Goal: Information Seeking & Learning: Learn about a topic

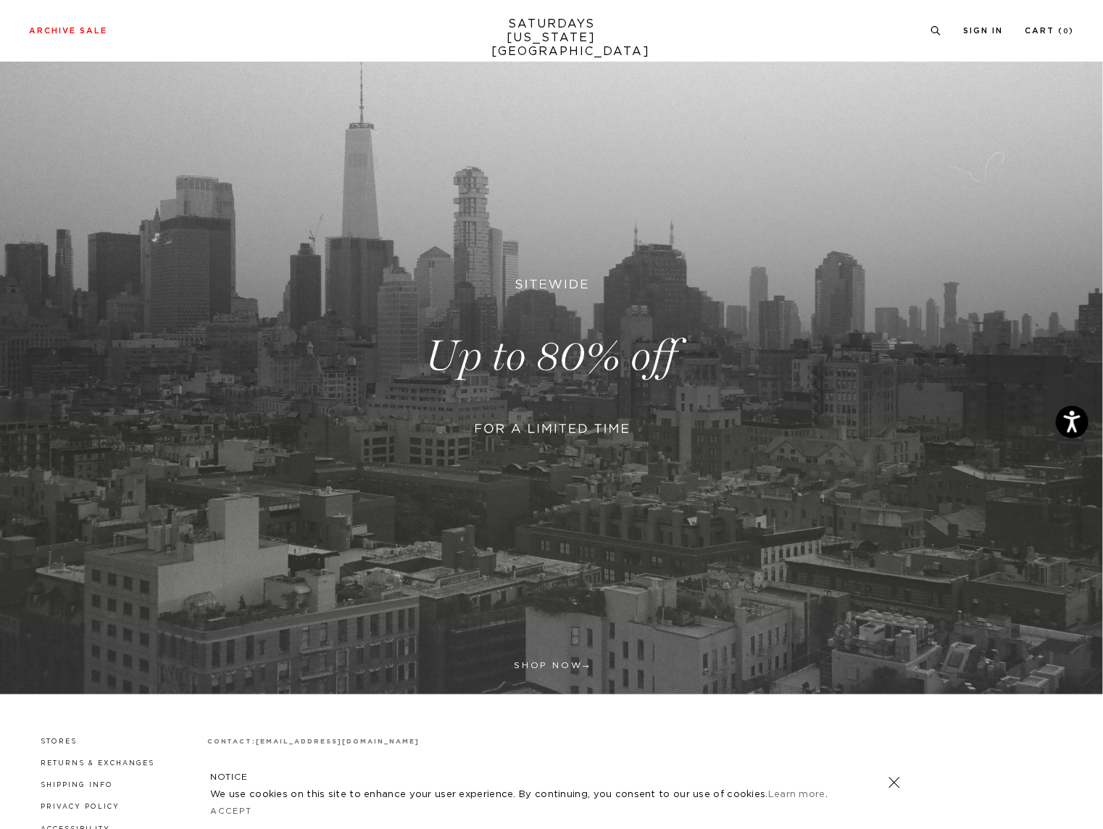
scroll to position [169, 0]
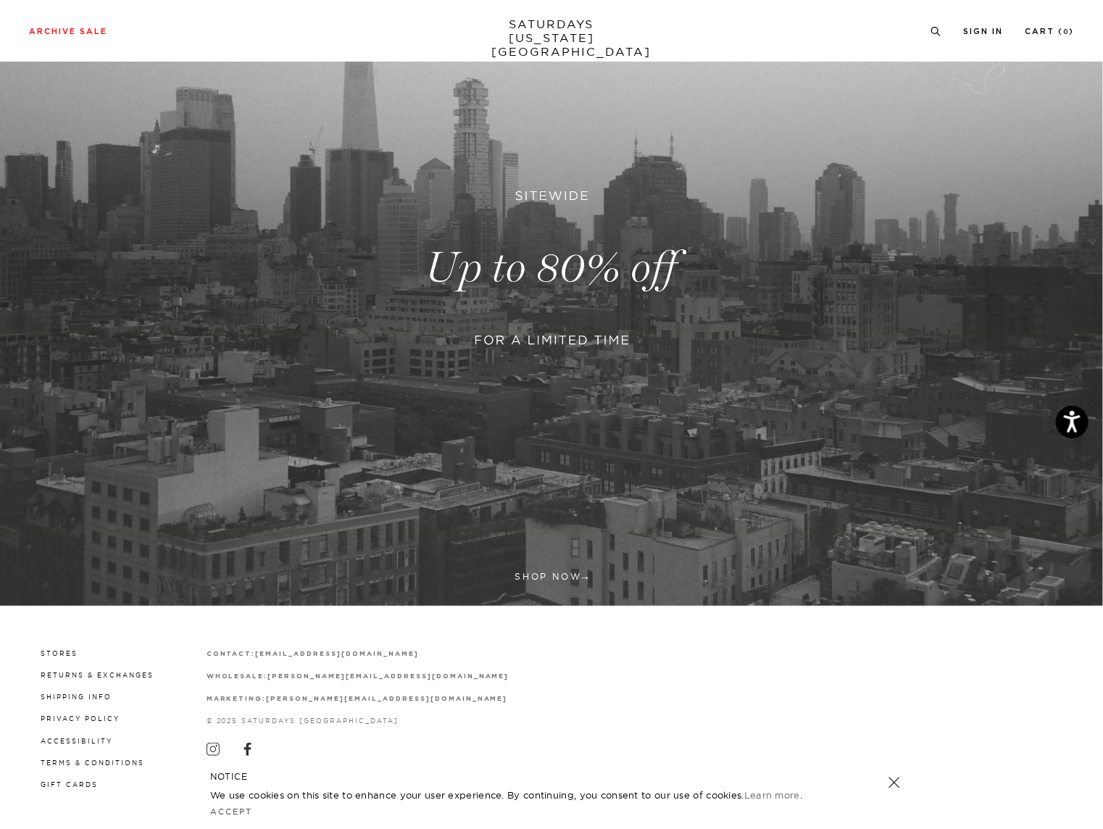
click at [536, 565] on link at bounding box center [551, 268] width 1103 height 676
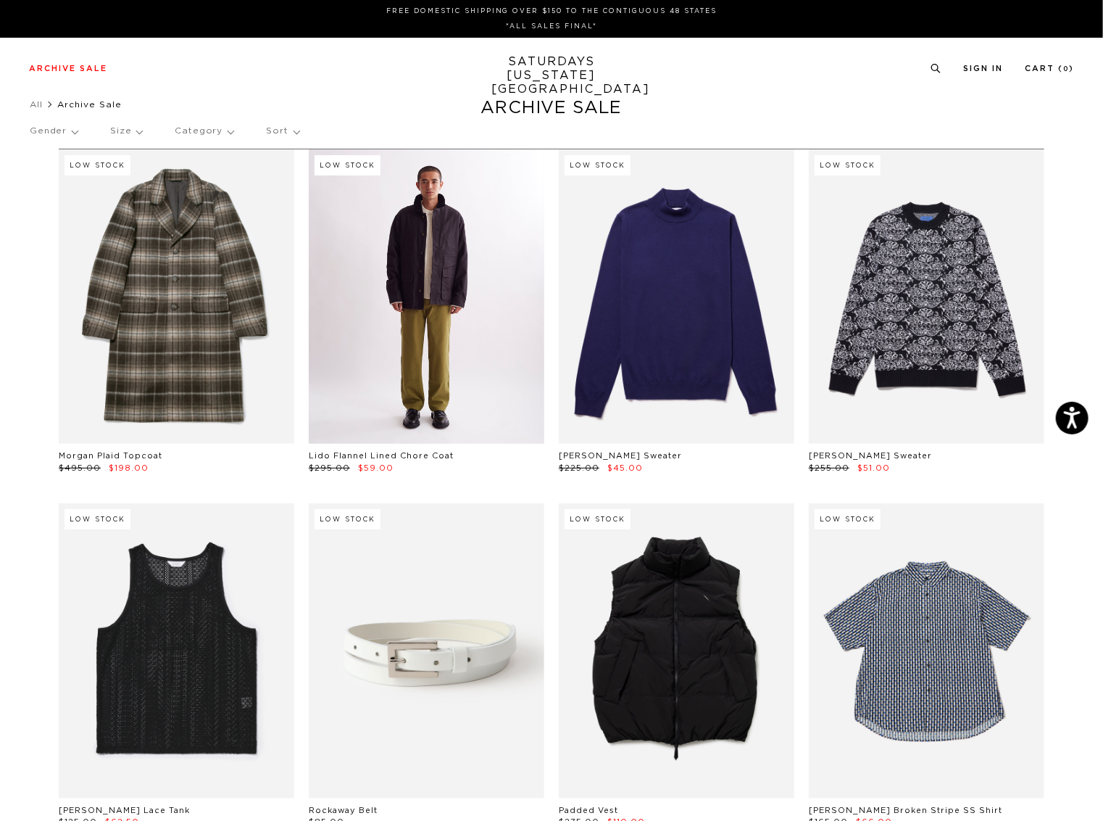
click at [479, 334] on link at bounding box center [427, 296] width 236 height 294
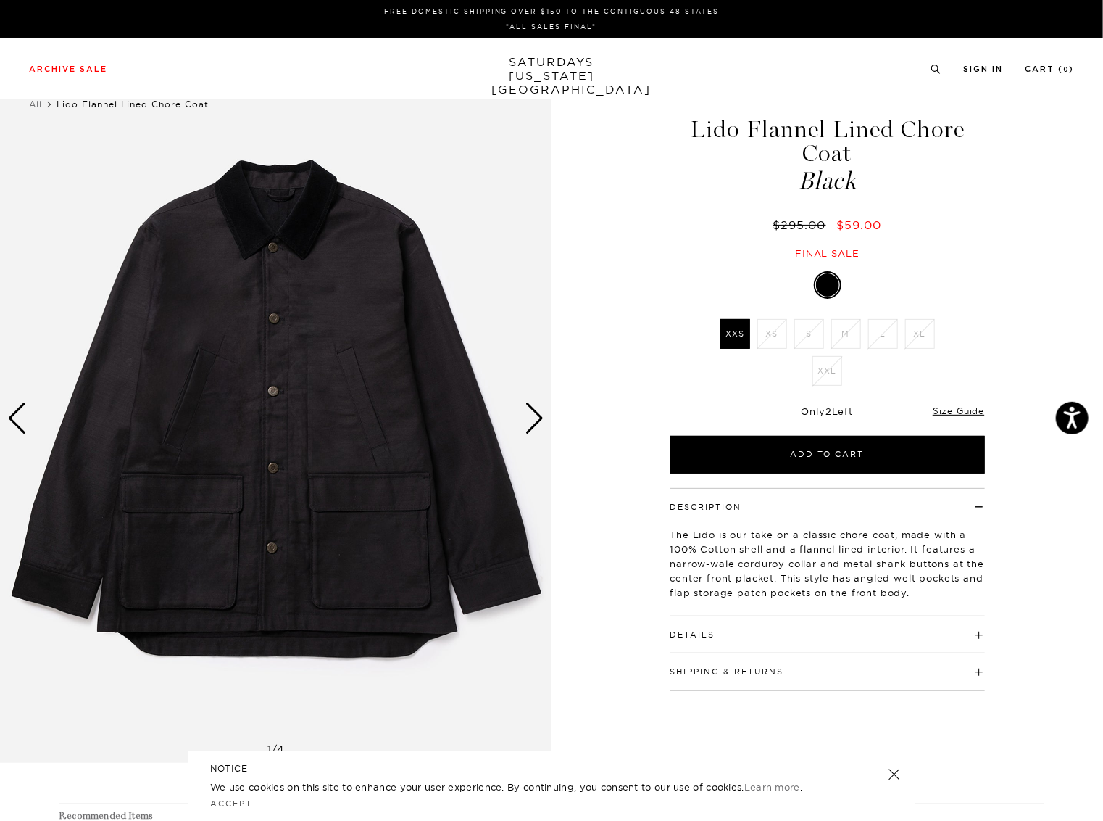
click at [544, 423] on img at bounding box center [276, 417] width 552 height 689
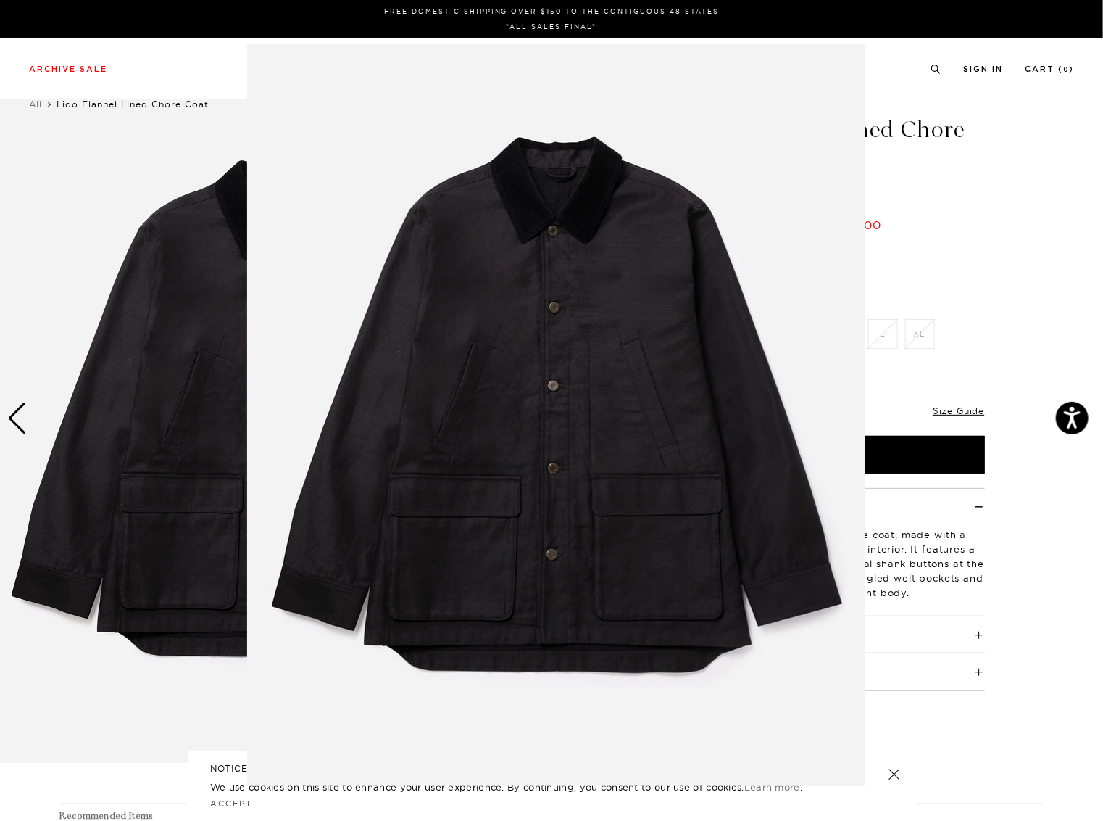
click at [1008, 338] on figure at bounding box center [551, 410] width 1103 height 821
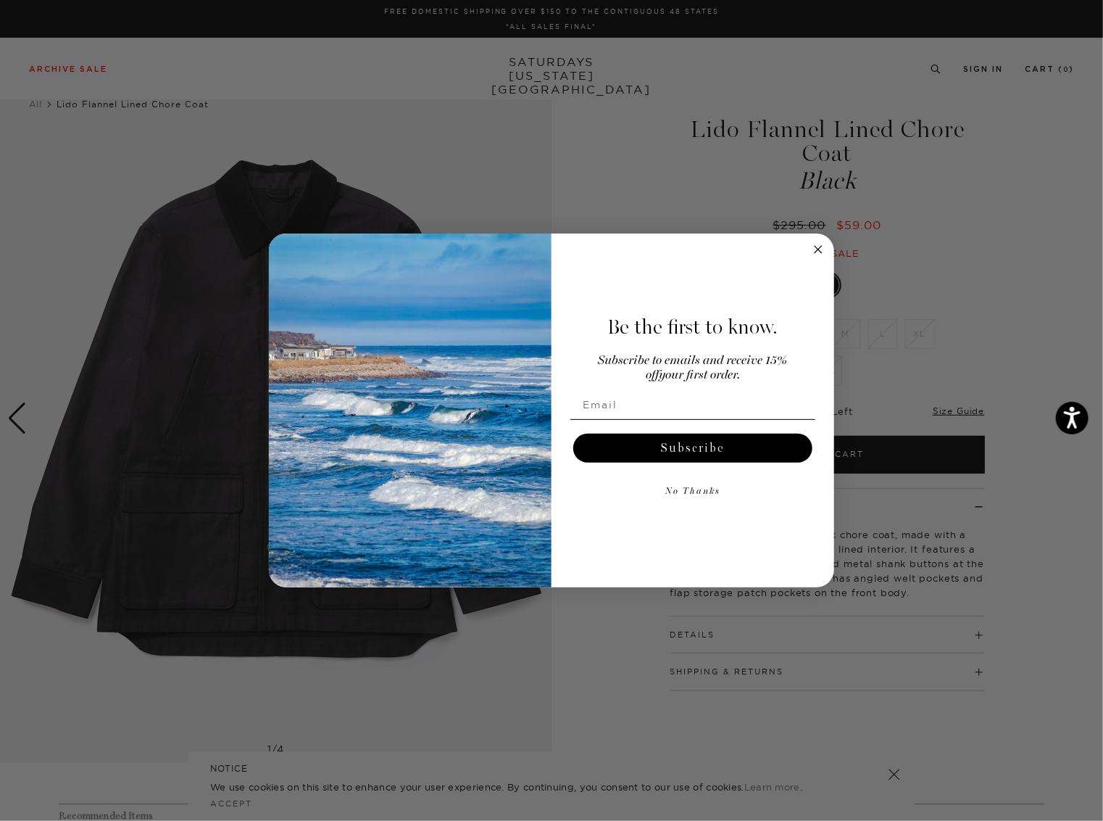
click at [534, 420] on body "Press Alt+1 for screen-reader mode, Alt+0 to cancel Accessibility Screen-Reader…" at bounding box center [551, 743] width 1103 height 1486
drag, startPoint x: 822, startPoint y: 246, endPoint x: 815, endPoint y: 253, distance: 9.8
click at [822, 247] on circle "Close dialog" at bounding box center [819, 249] width 17 height 17
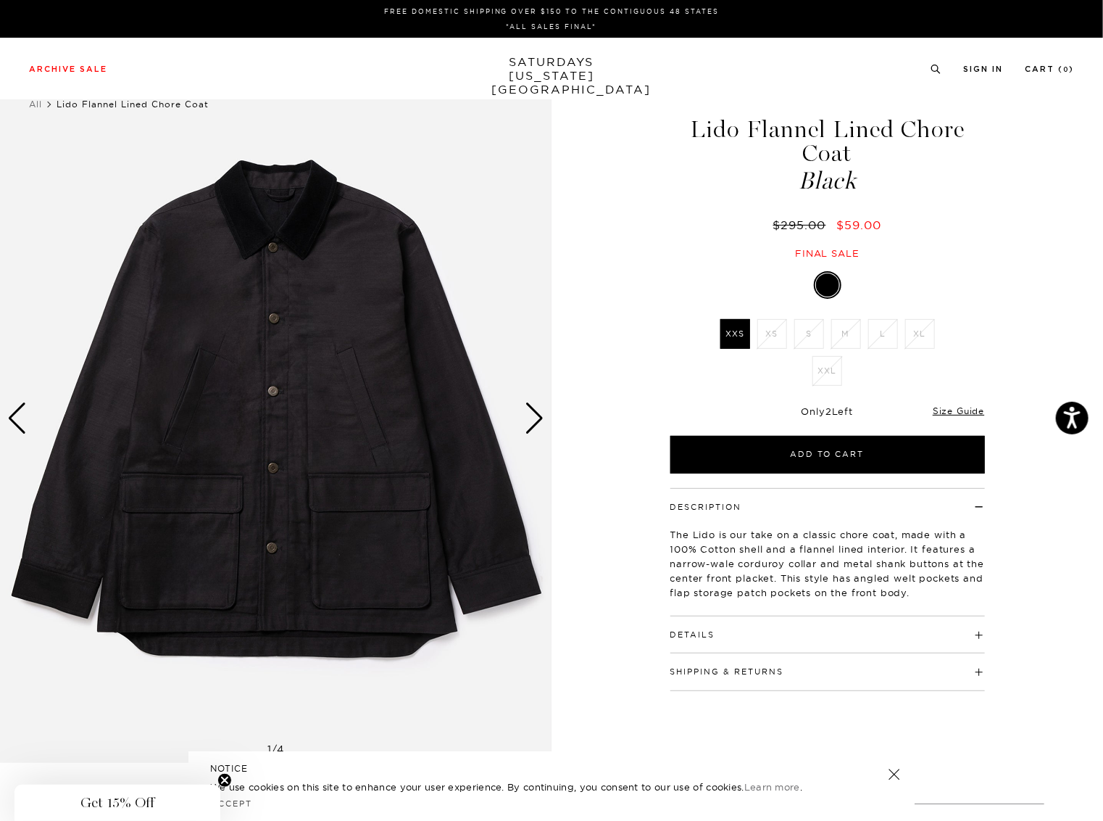
click at [537, 421] on div "Next slide" at bounding box center [535, 418] width 20 height 32
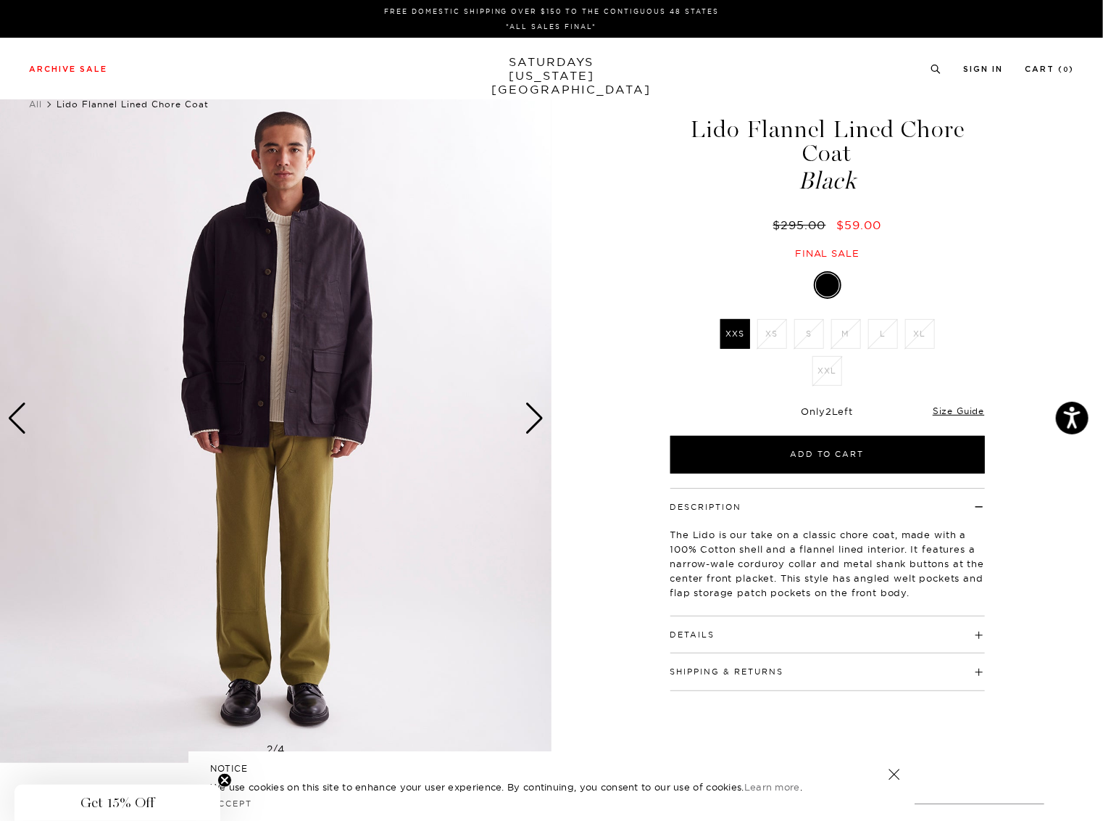
click at [537, 421] on div "Next slide" at bounding box center [535, 418] width 20 height 32
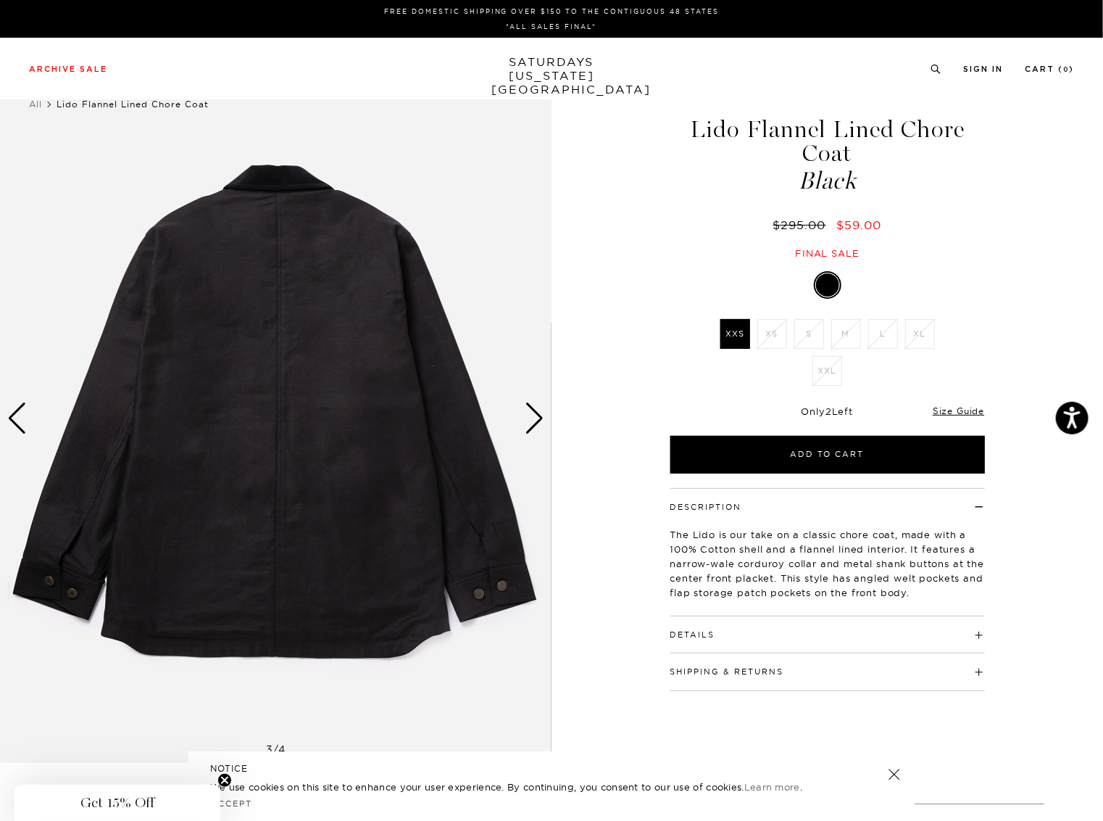
click at [537, 421] on div "Next slide" at bounding box center [535, 418] width 20 height 32
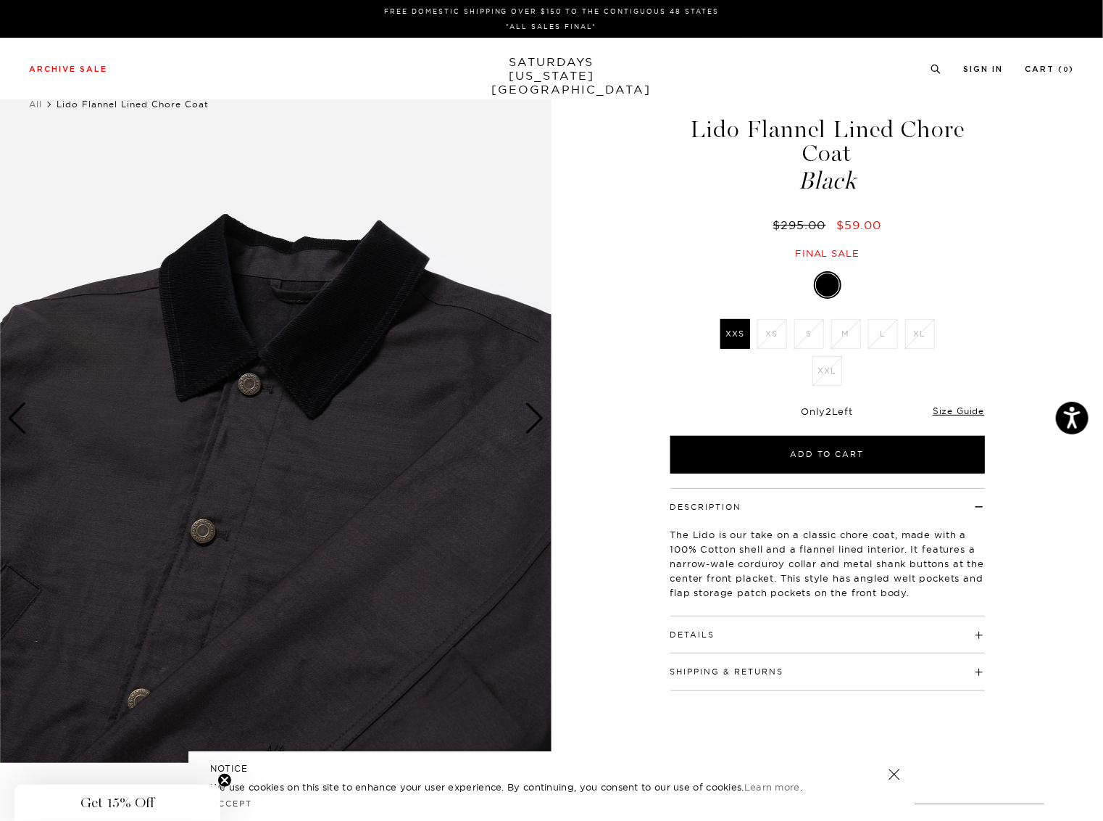
click at [537, 421] on div "Next slide" at bounding box center [535, 418] width 20 height 32
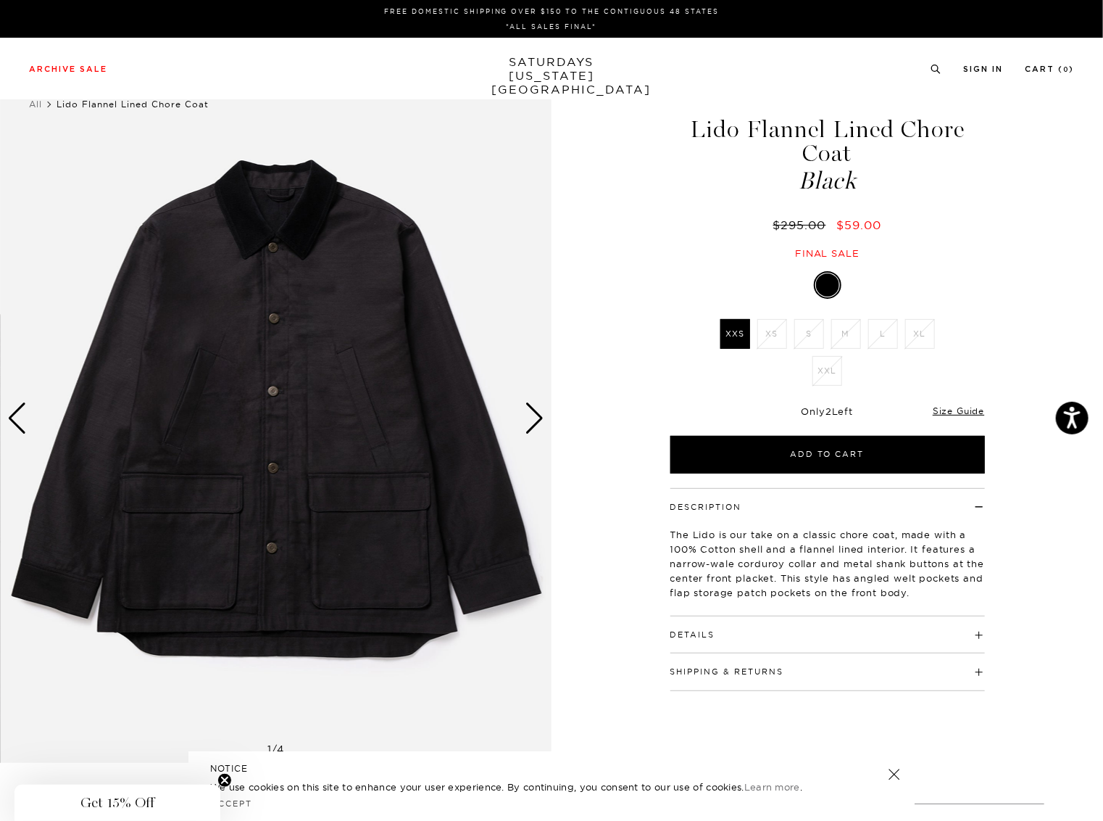
click at [537, 421] on div "Next slide" at bounding box center [535, 418] width 20 height 32
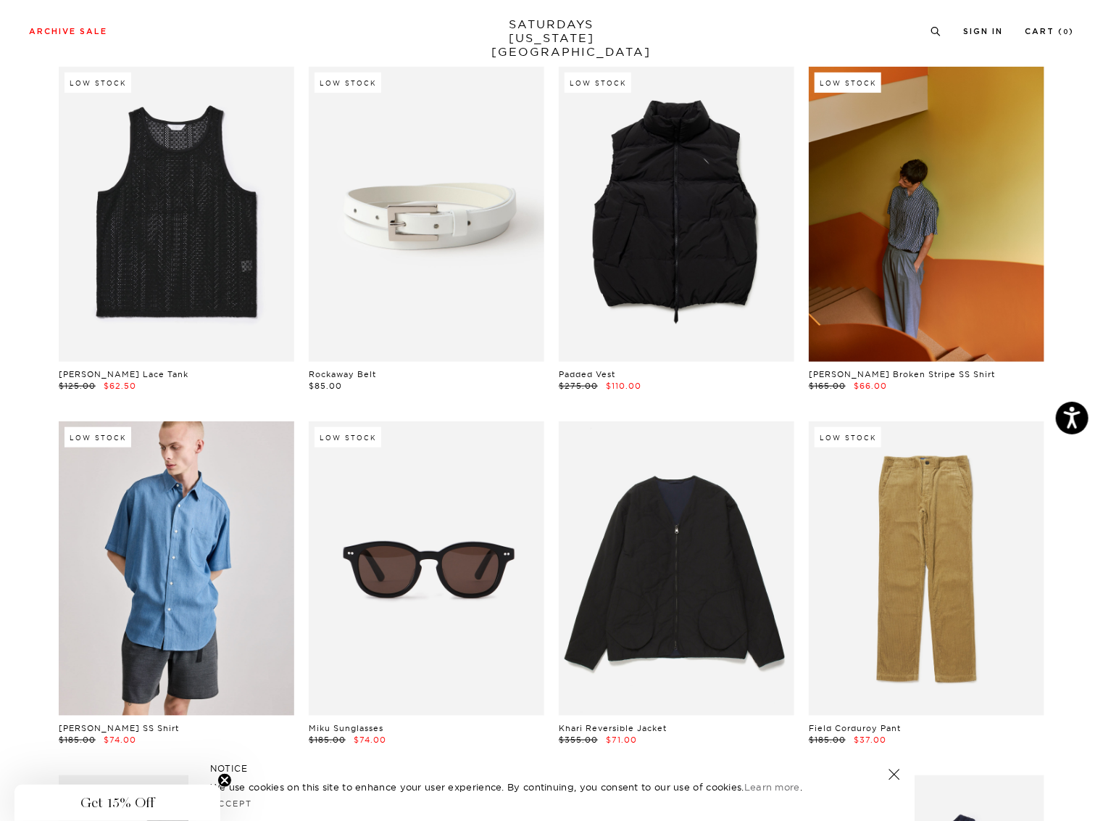
scroll to position [406, 0]
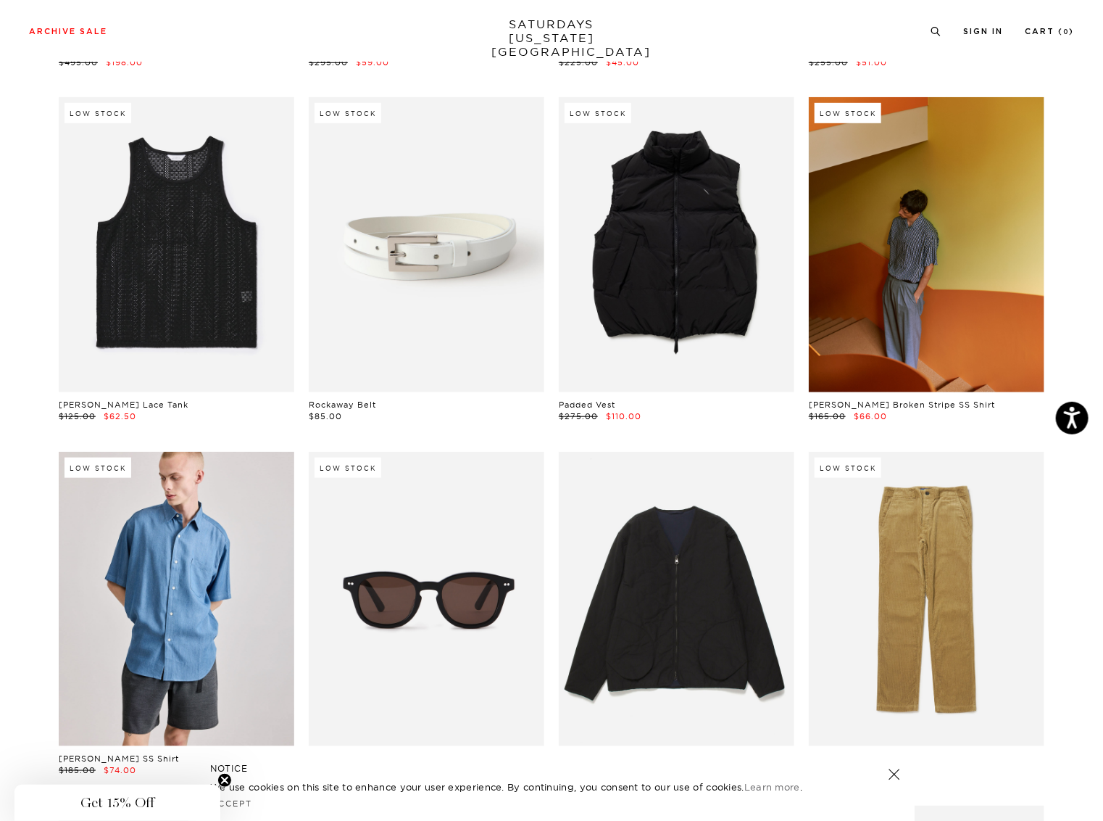
click at [951, 235] on link at bounding box center [927, 244] width 236 height 294
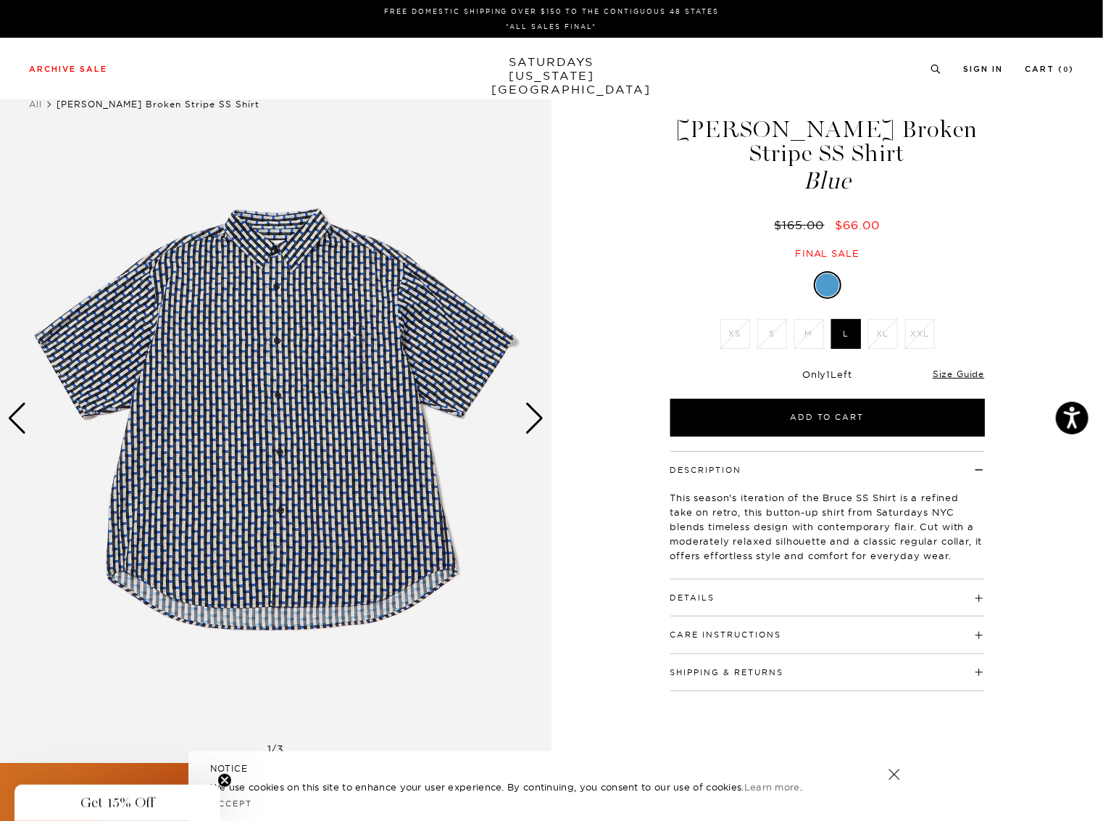
click at [529, 418] on div "Next slide" at bounding box center [535, 418] width 20 height 32
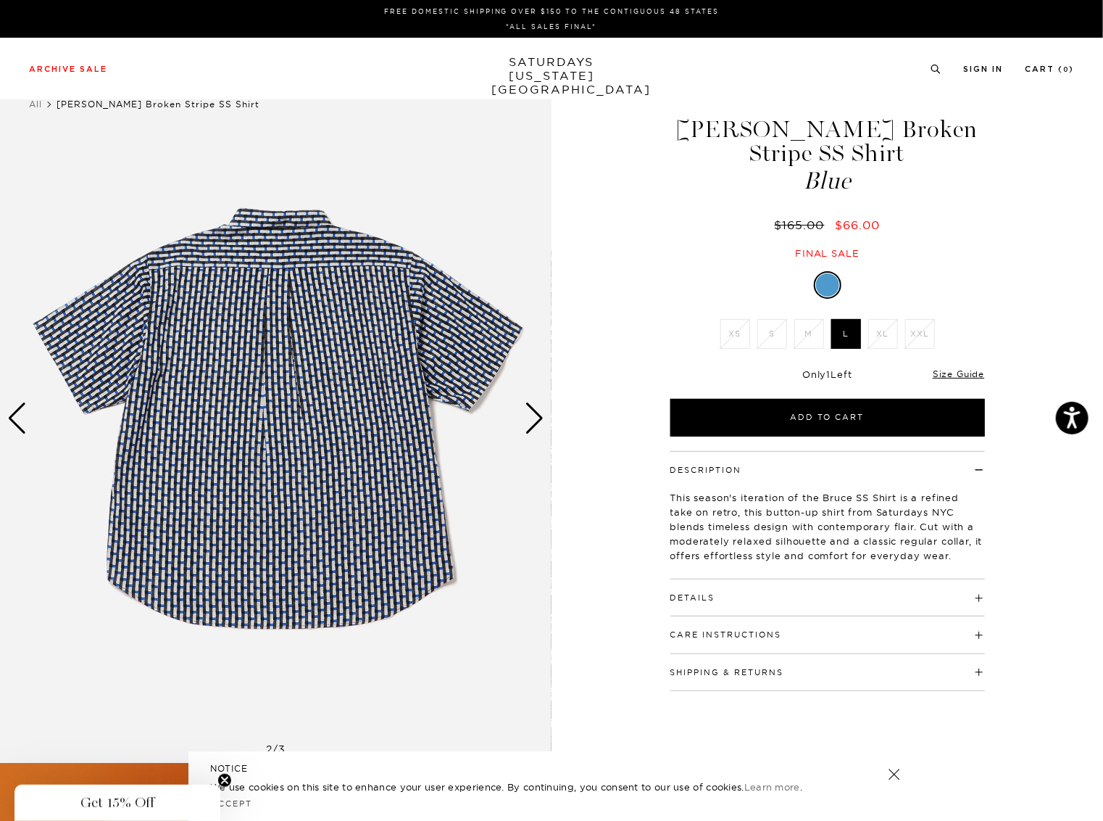
click at [529, 418] on div "Next slide" at bounding box center [535, 418] width 20 height 32
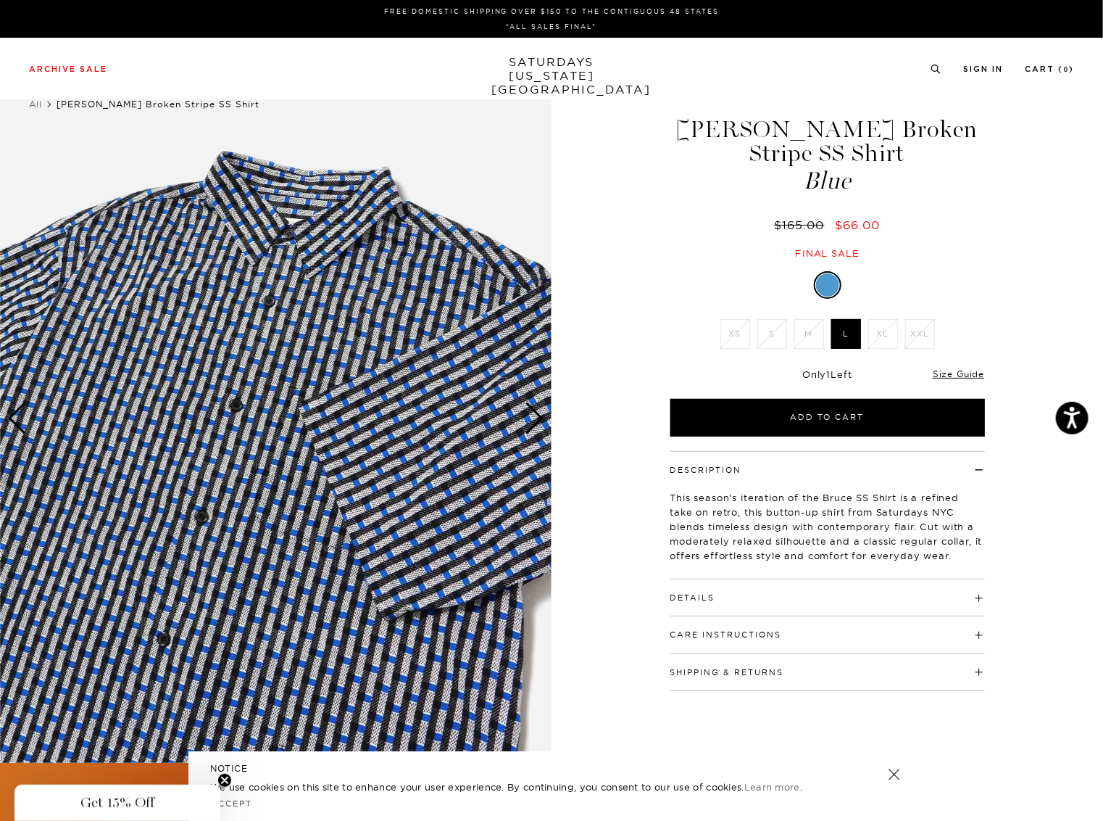
click at [529, 418] on div "Next slide" at bounding box center [535, 418] width 20 height 32
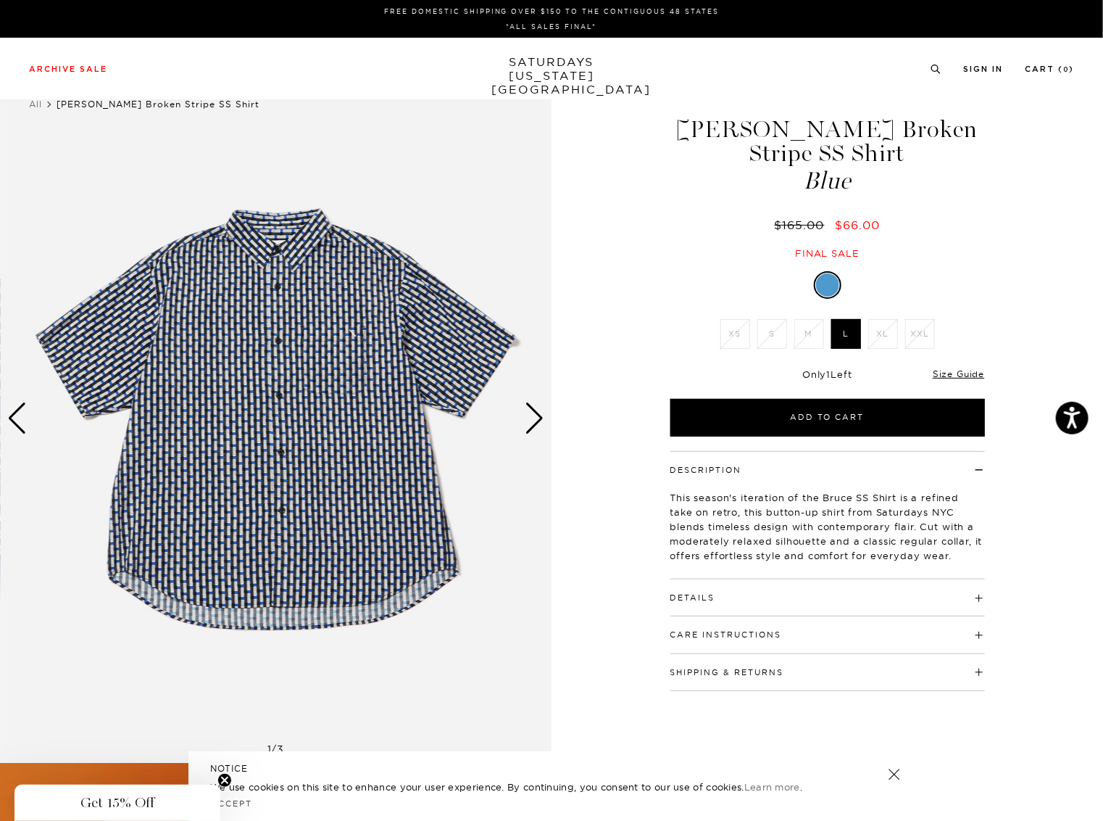
click at [529, 418] on div "Next slide" at bounding box center [535, 418] width 20 height 32
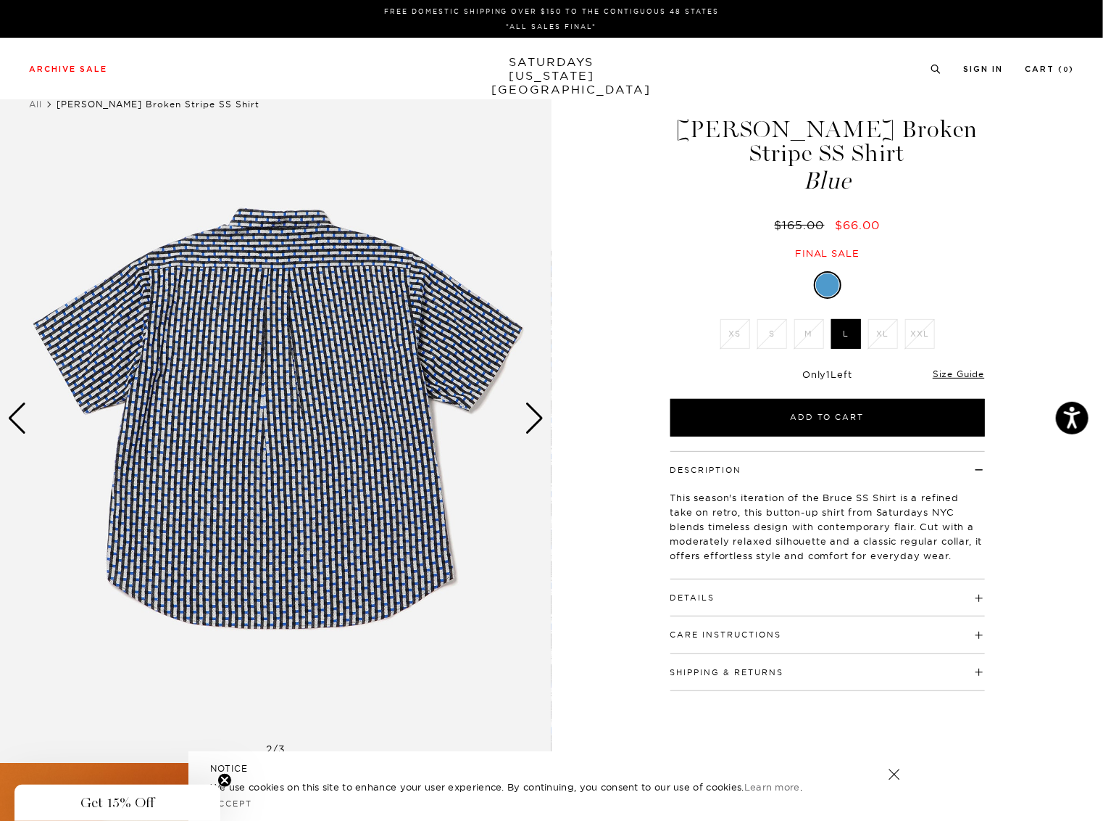
click at [529, 418] on div "Next slide" at bounding box center [535, 418] width 20 height 32
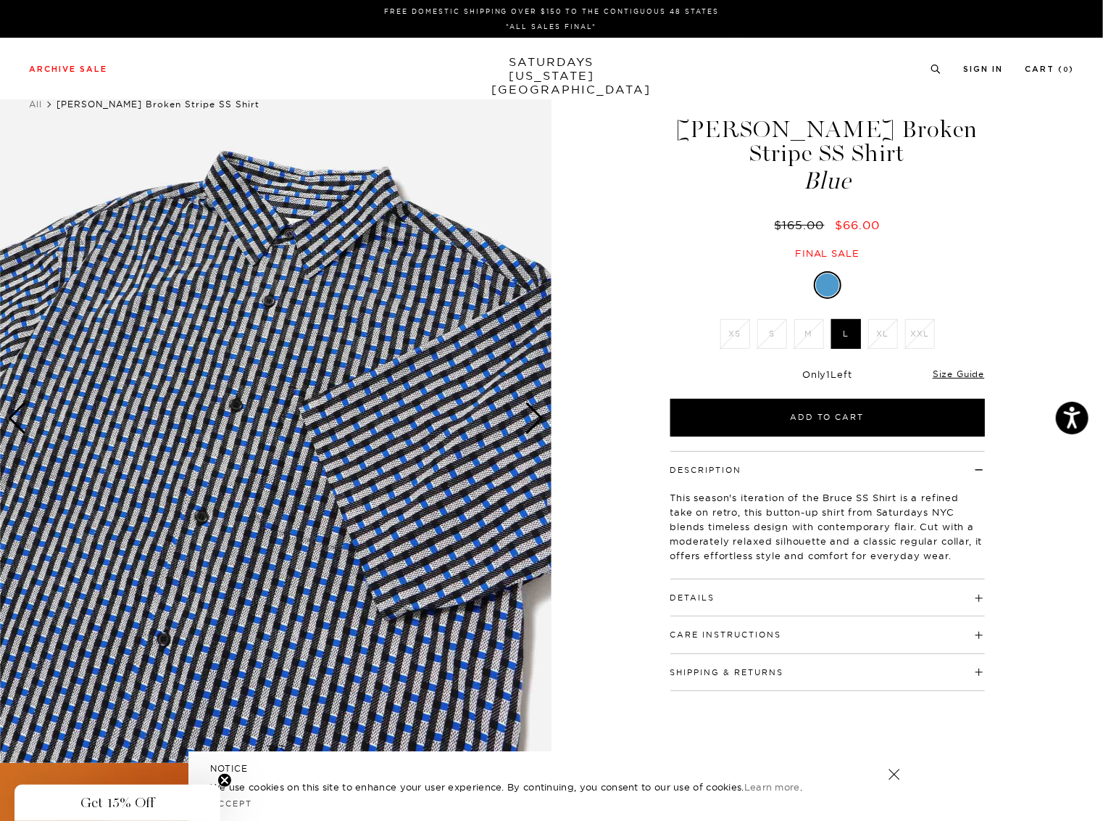
click at [529, 418] on div "Next slide" at bounding box center [535, 418] width 20 height 32
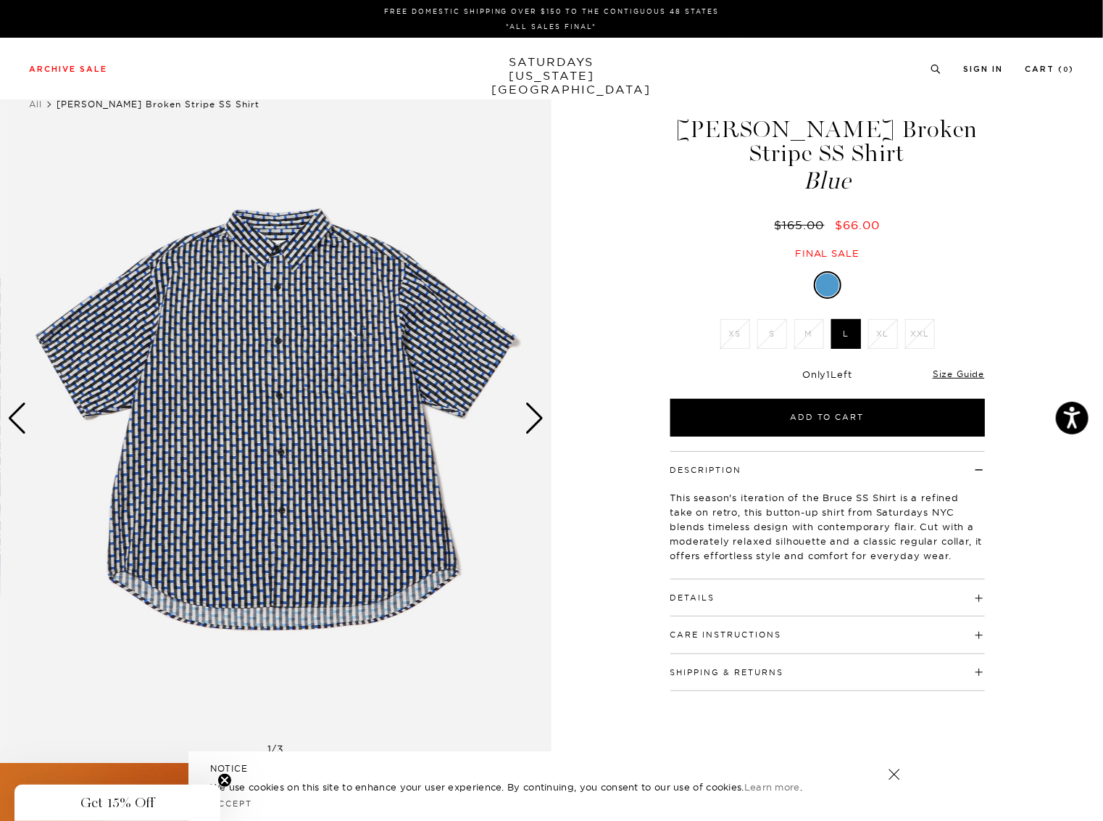
click at [529, 418] on div "Next slide" at bounding box center [535, 418] width 20 height 32
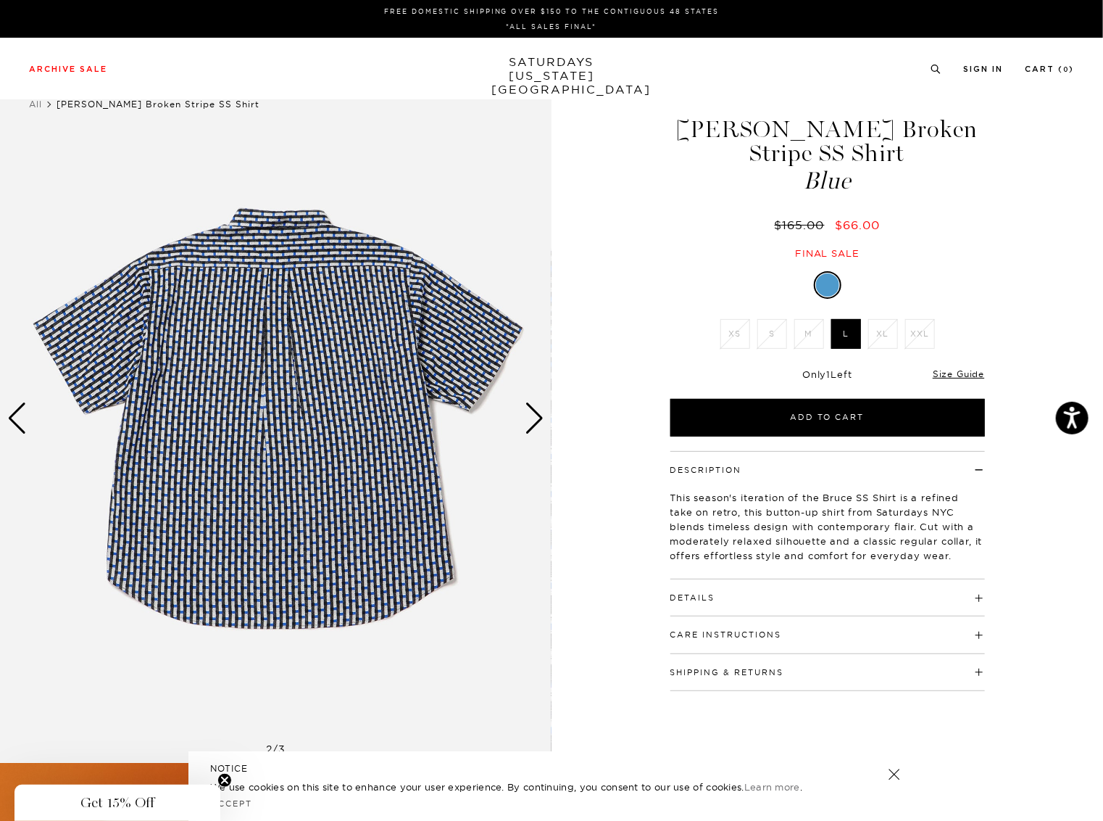
click at [529, 418] on div "Next slide" at bounding box center [535, 418] width 20 height 32
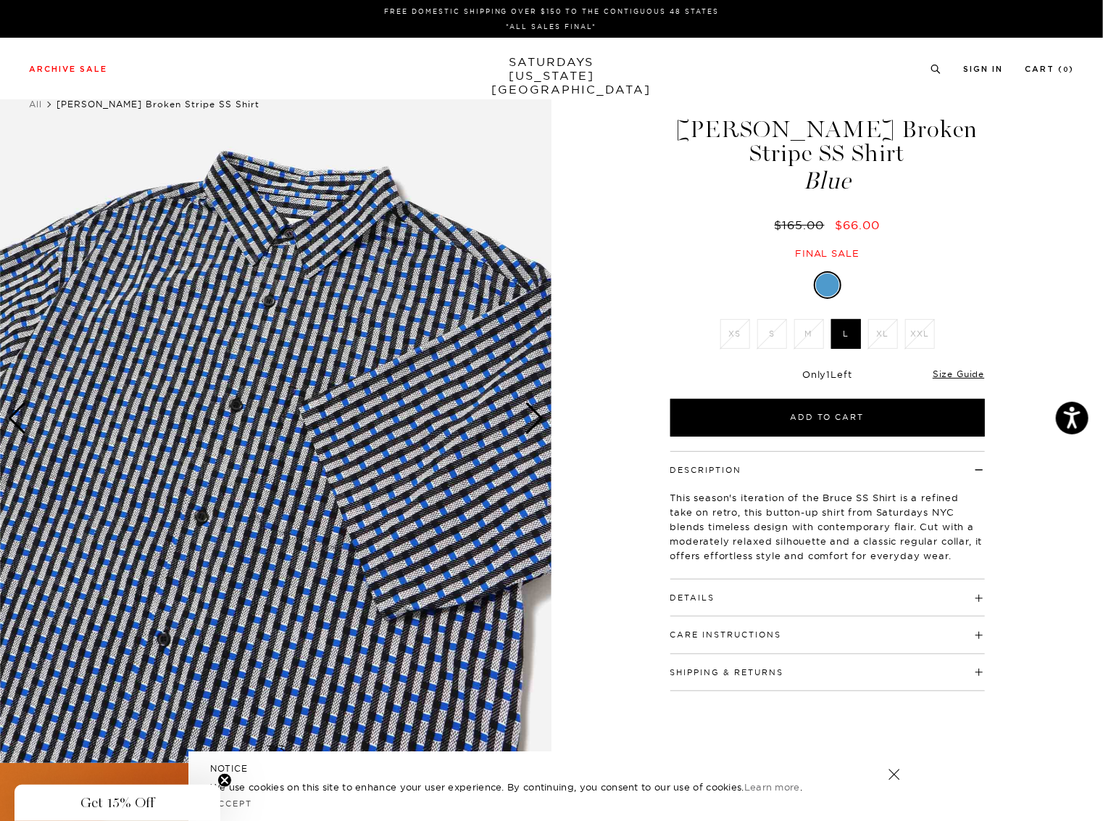
click at [529, 418] on div "Next slide" at bounding box center [535, 418] width 20 height 32
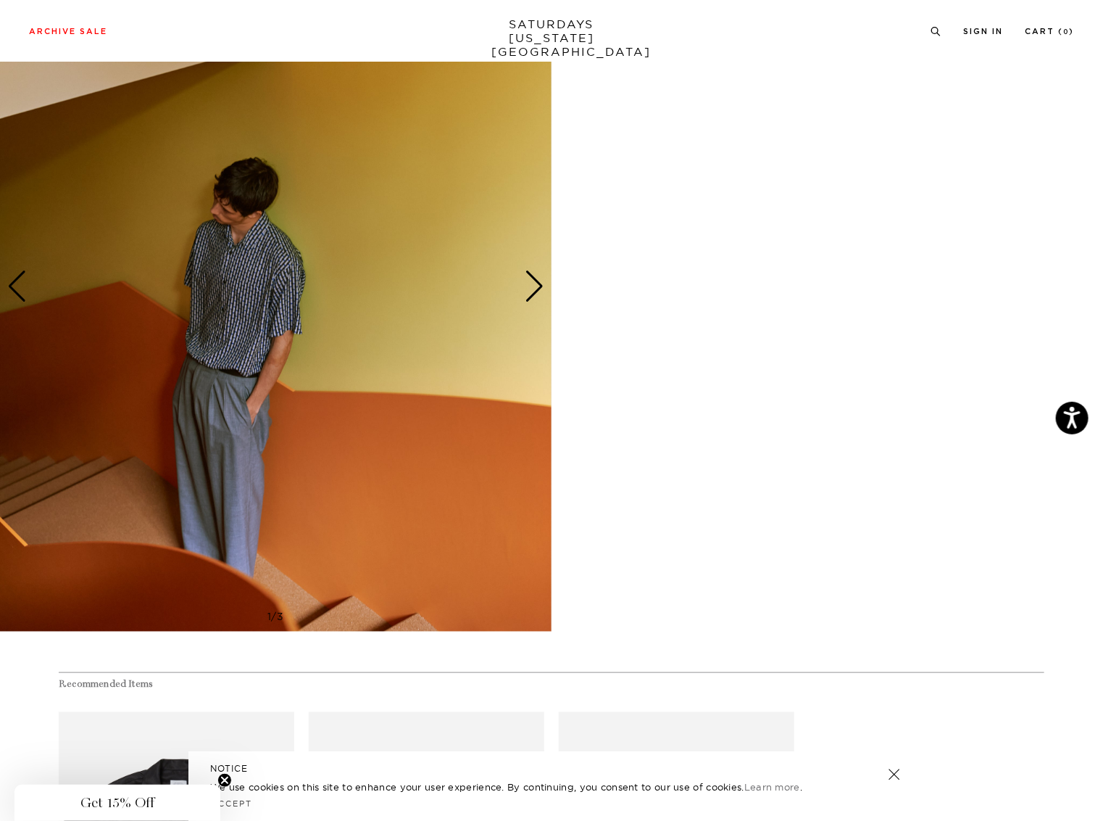
scroll to position [812, 0]
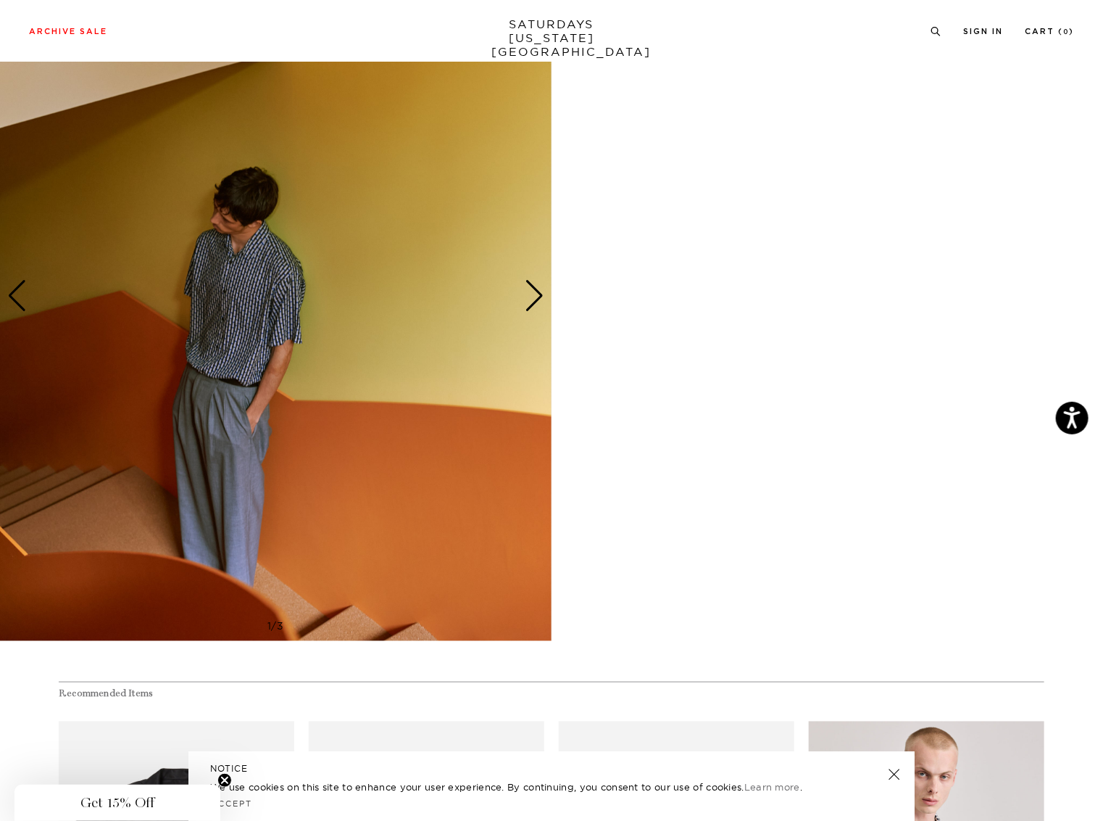
click at [536, 294] on div "Next slide" at bounding box center [535, 296] width 20 height 32
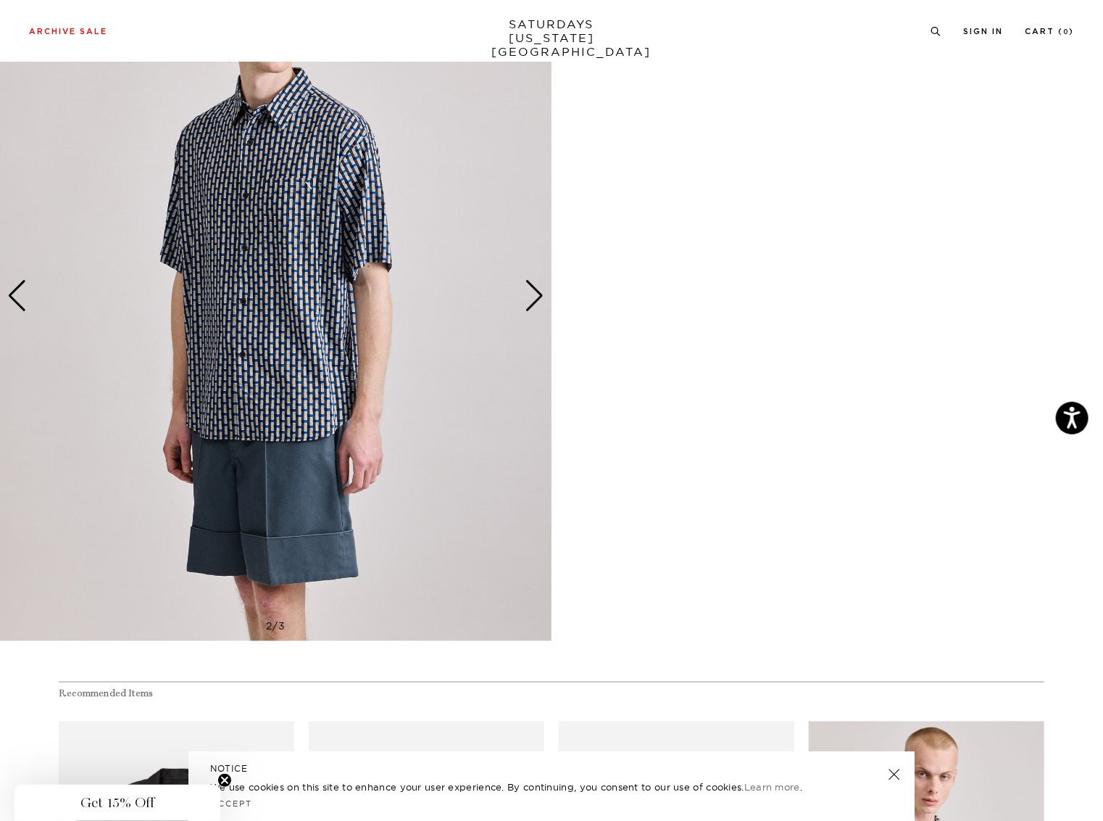
click at [536, 294] on div "Next slide" at bounding box center [535, 296] width 20 height 32
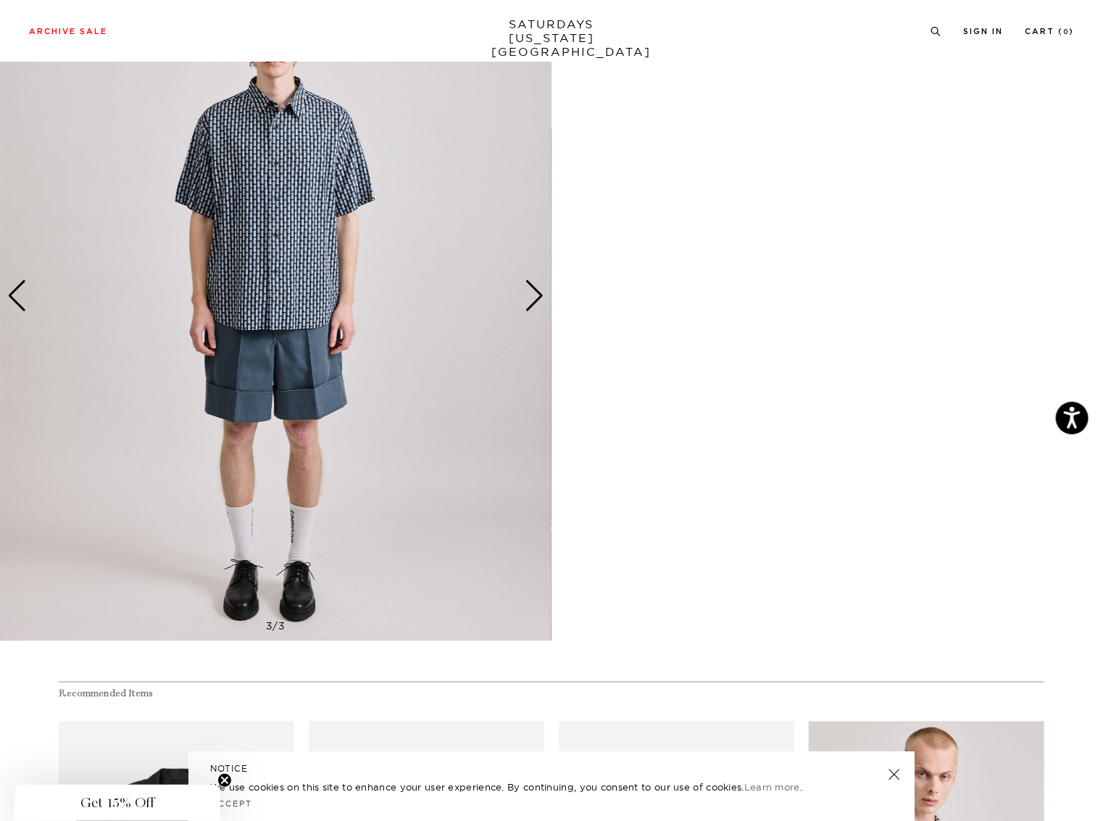
click at [536, 294] on div "Next slide" at bounding box center [535, 296] width 20 height 32
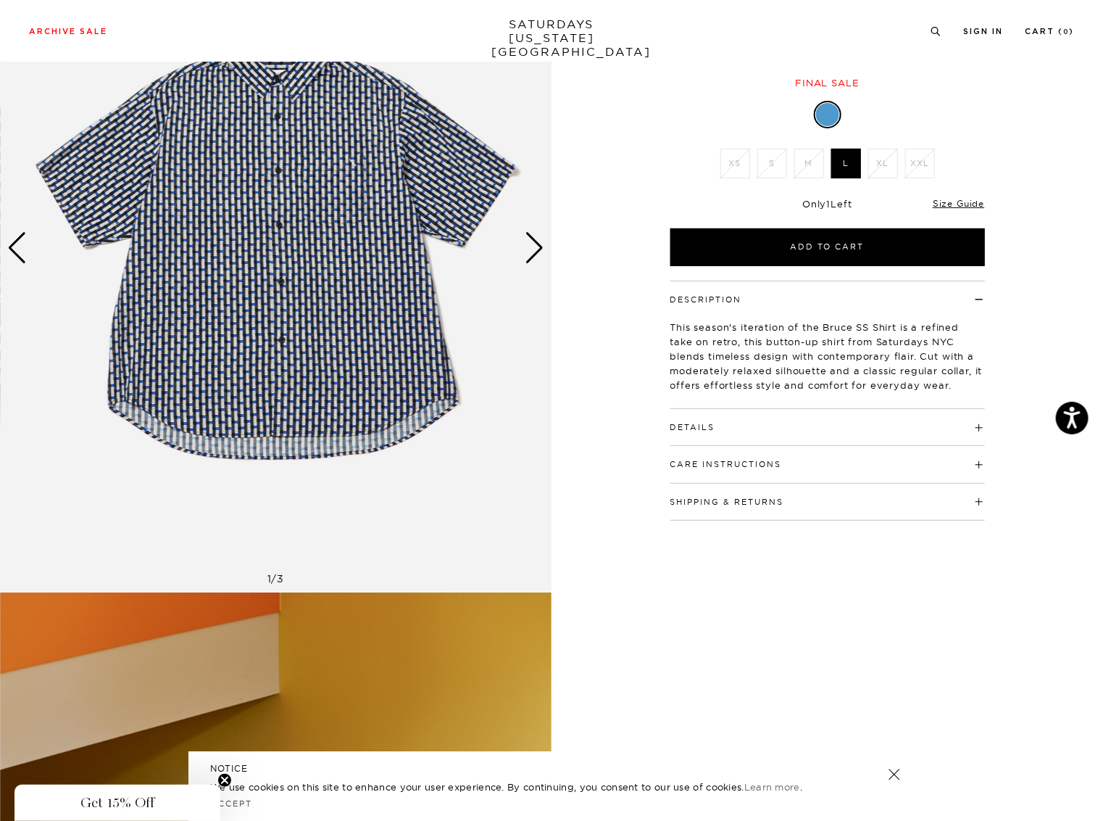
scroll to position [58, 0]
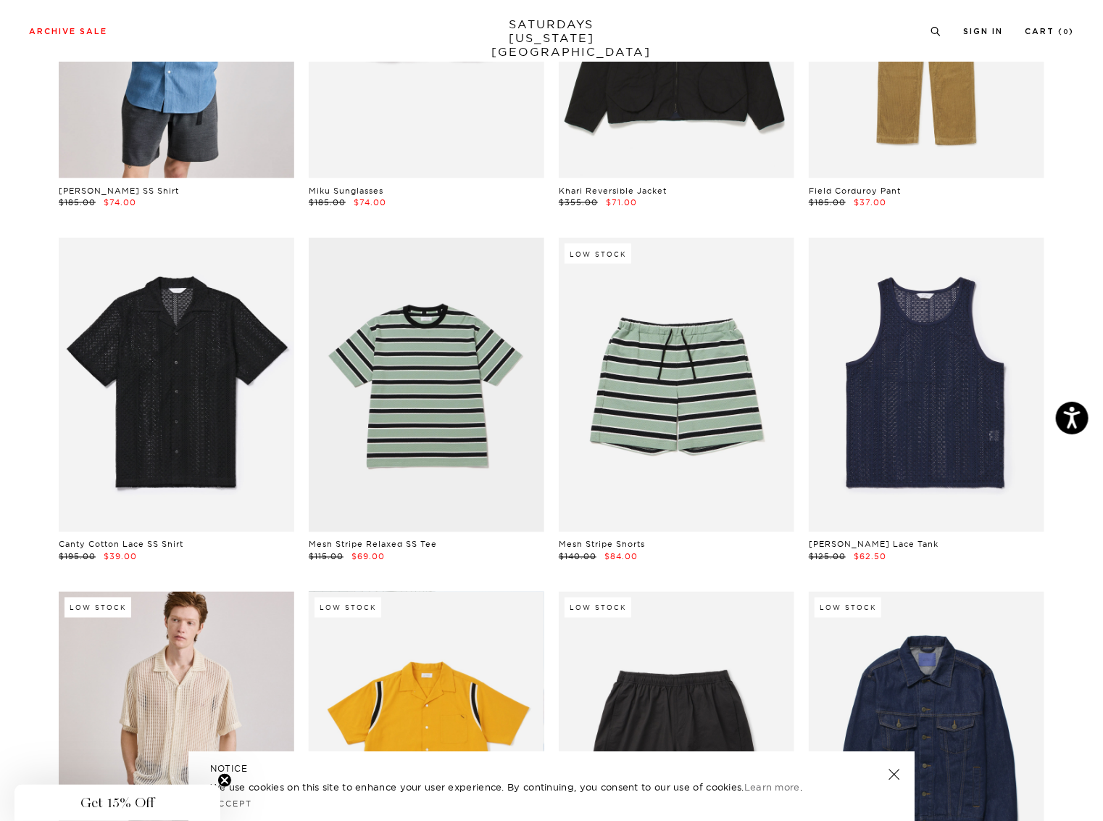
scroll to position [1276, 0]
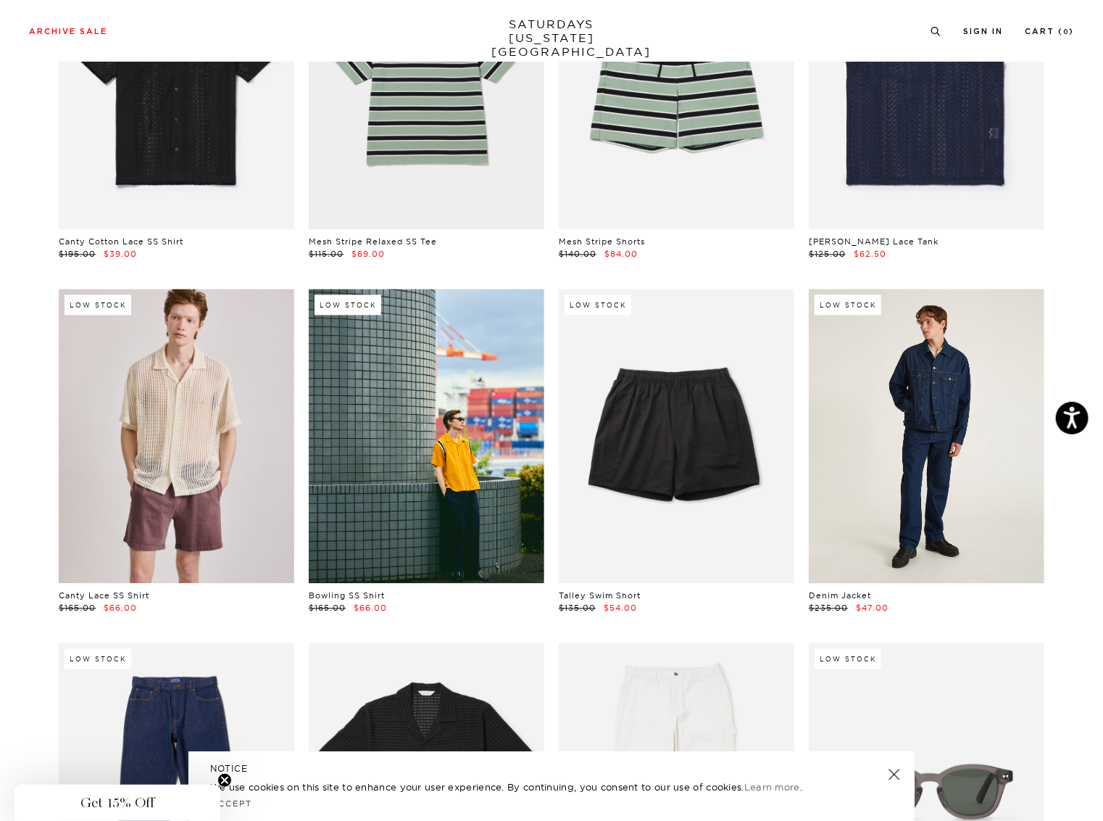
click at [953, 464] on link at bounding box center [927, 436] width 236 height 294
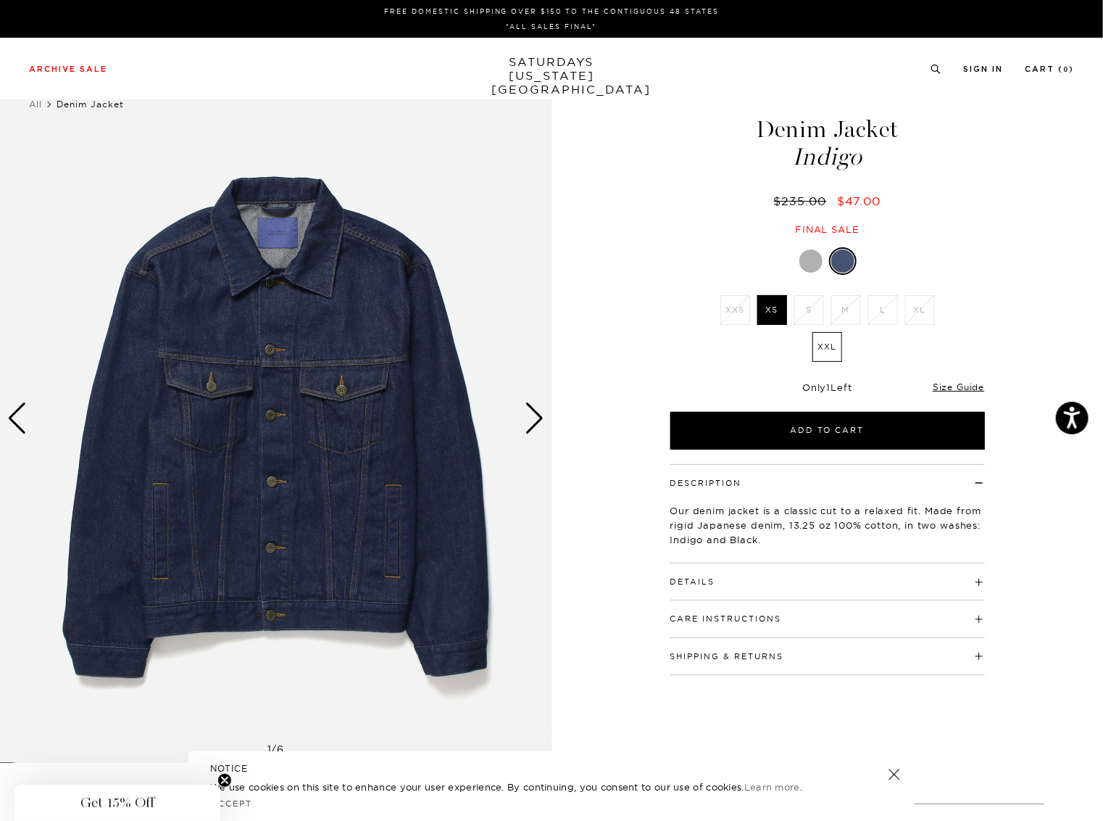
click at [538, 413] on div "Next slide" at bounding box center [535, 418] width 20 height 32
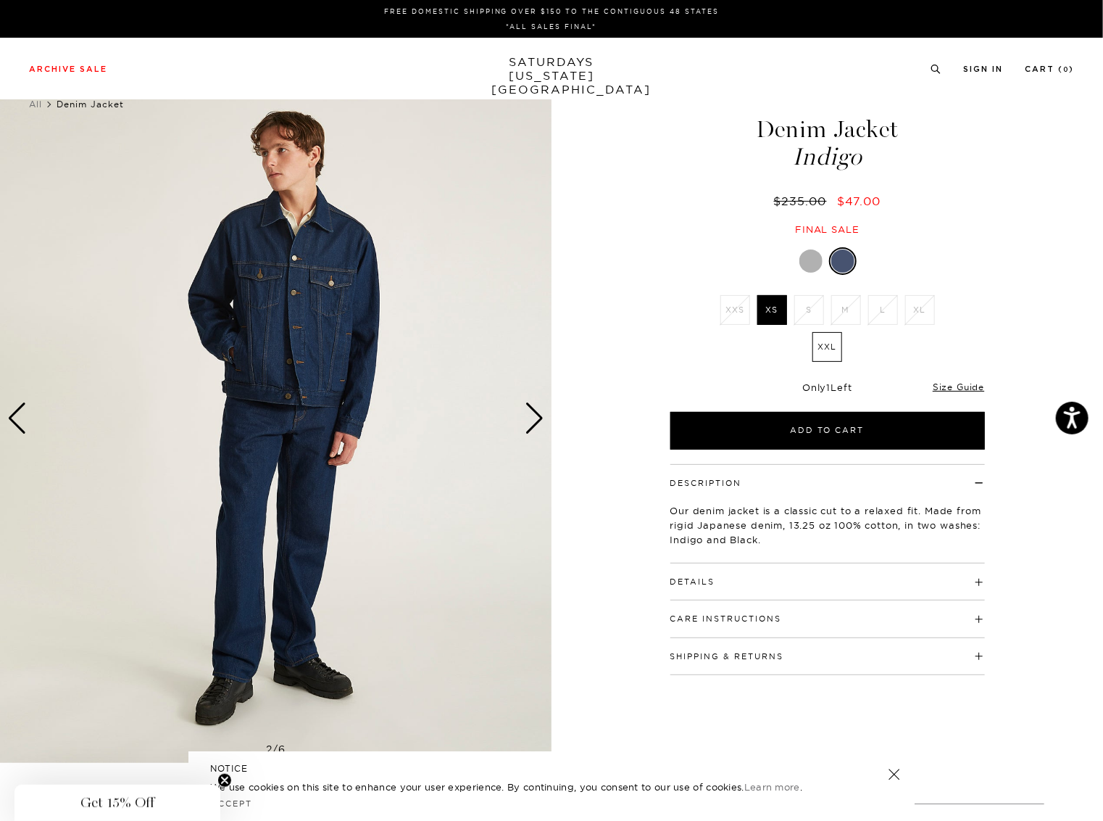
click at [538, 413] on div "Next slide" at bounding box center [535, 418] width 20 height 32
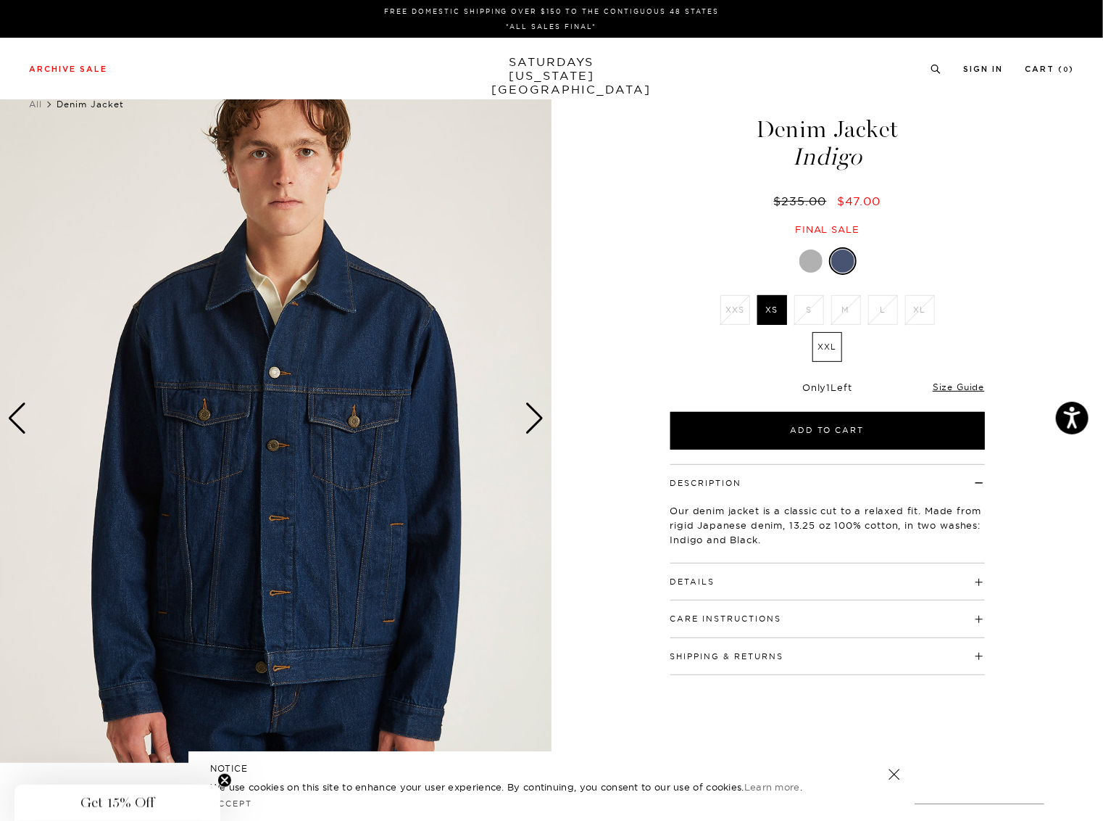
click at [538, 413] on div "Next slide" at bounding box center [535, 418] width 20 height 32
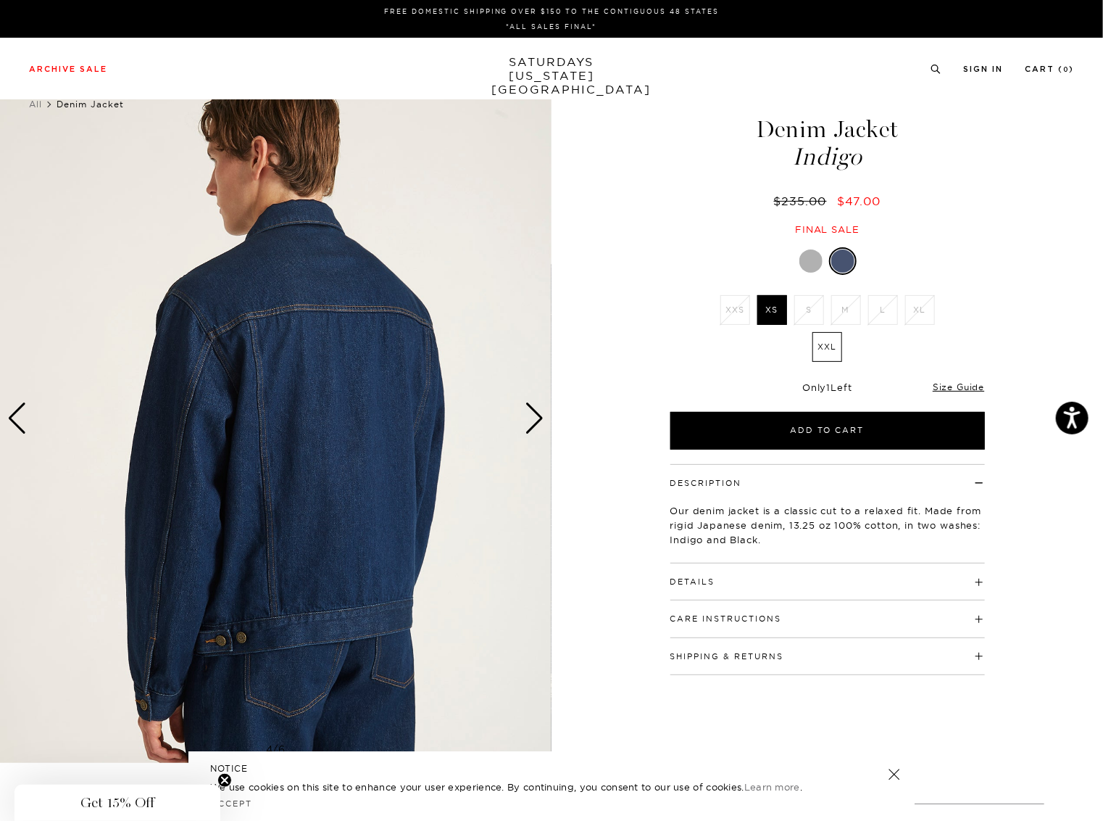
click at [538, 413] on div "Next slide" at bounding box center [535, 418] width 20 height 32
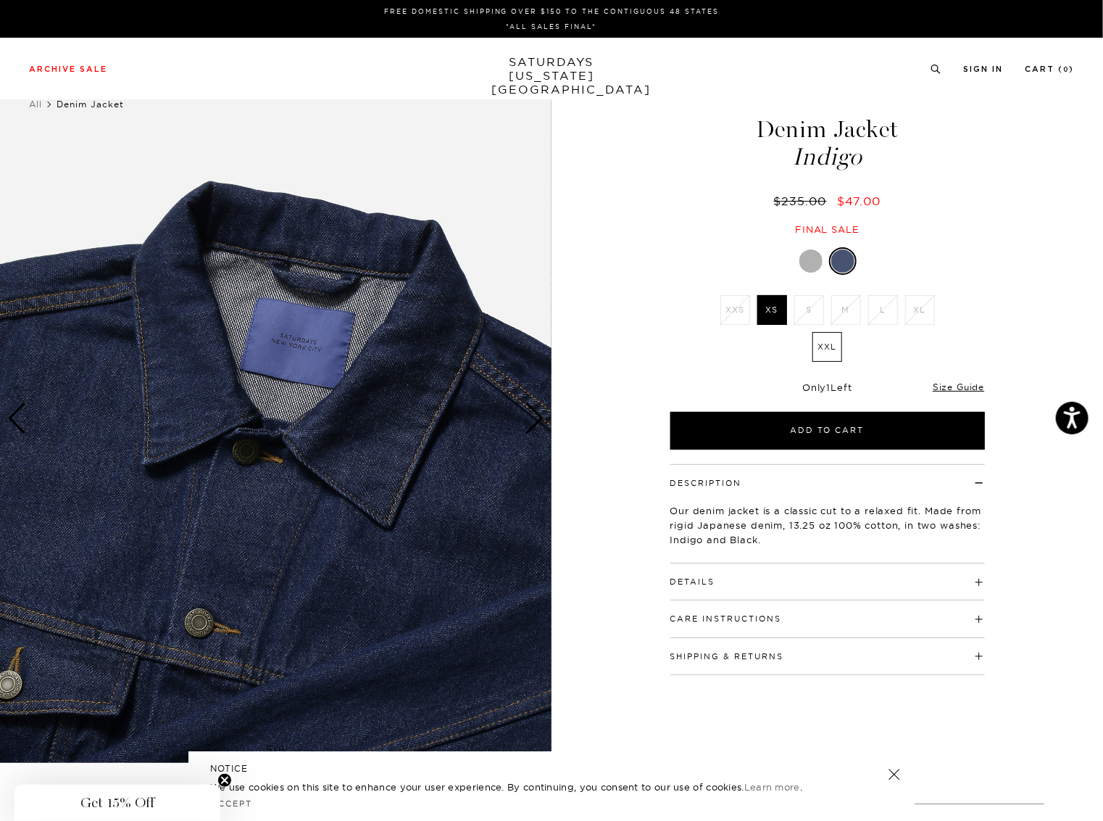
click at [538, 413] on div "Next slide" at bounding box center [535, 418] width 20 height 32
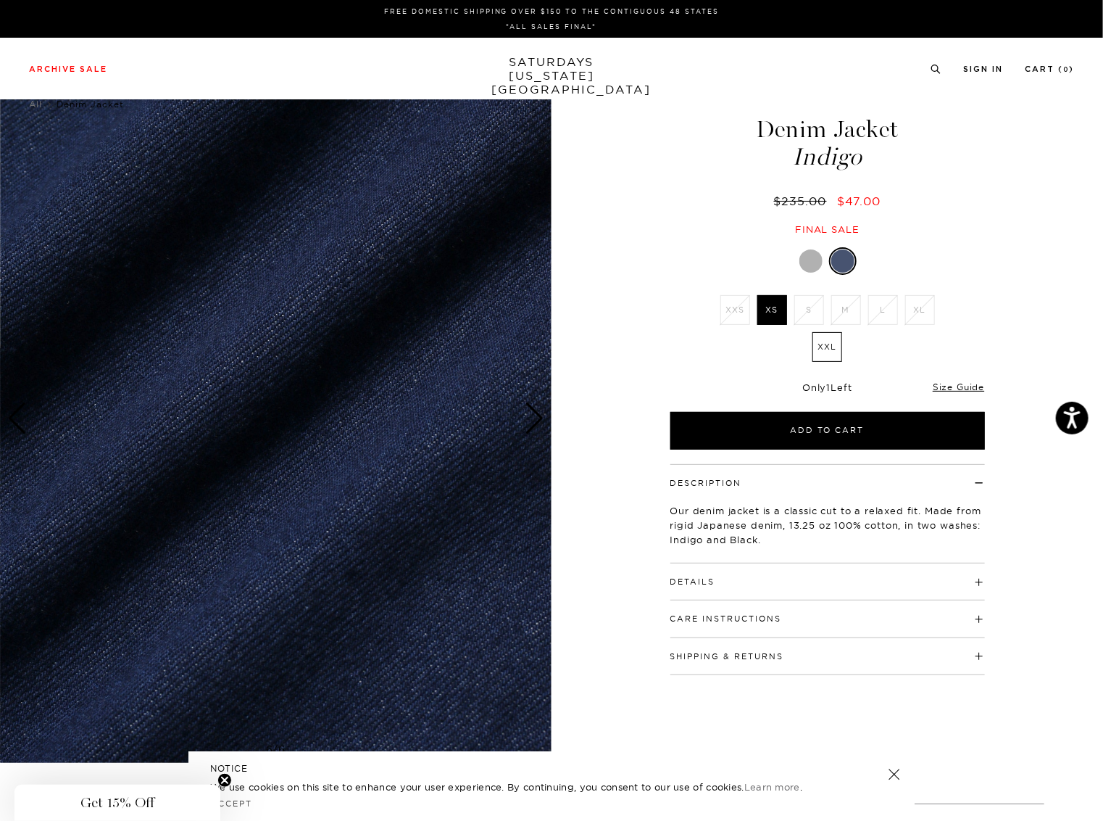
click at [538, 413] on div "Next slide" at bounding box center [535, 418] width 20 height 32
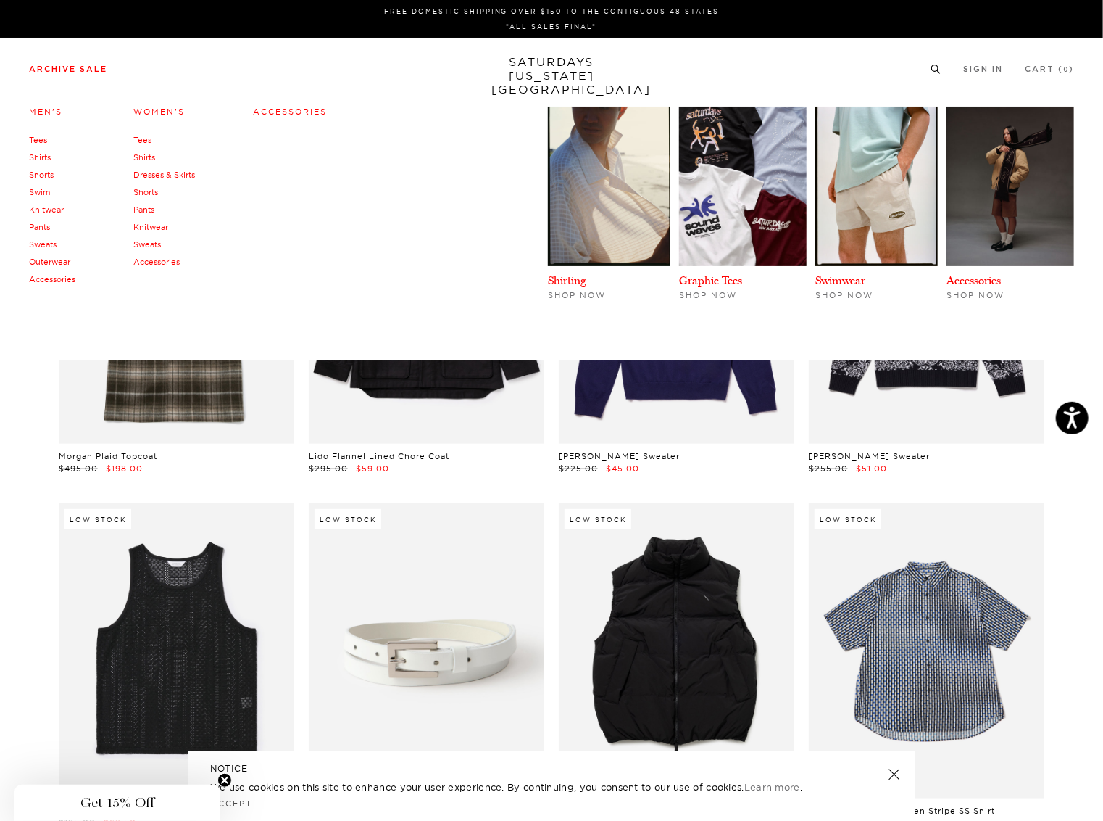
click at [43, 154] on link "Shirts" at bounding box center [40, 157] width 22 height 10
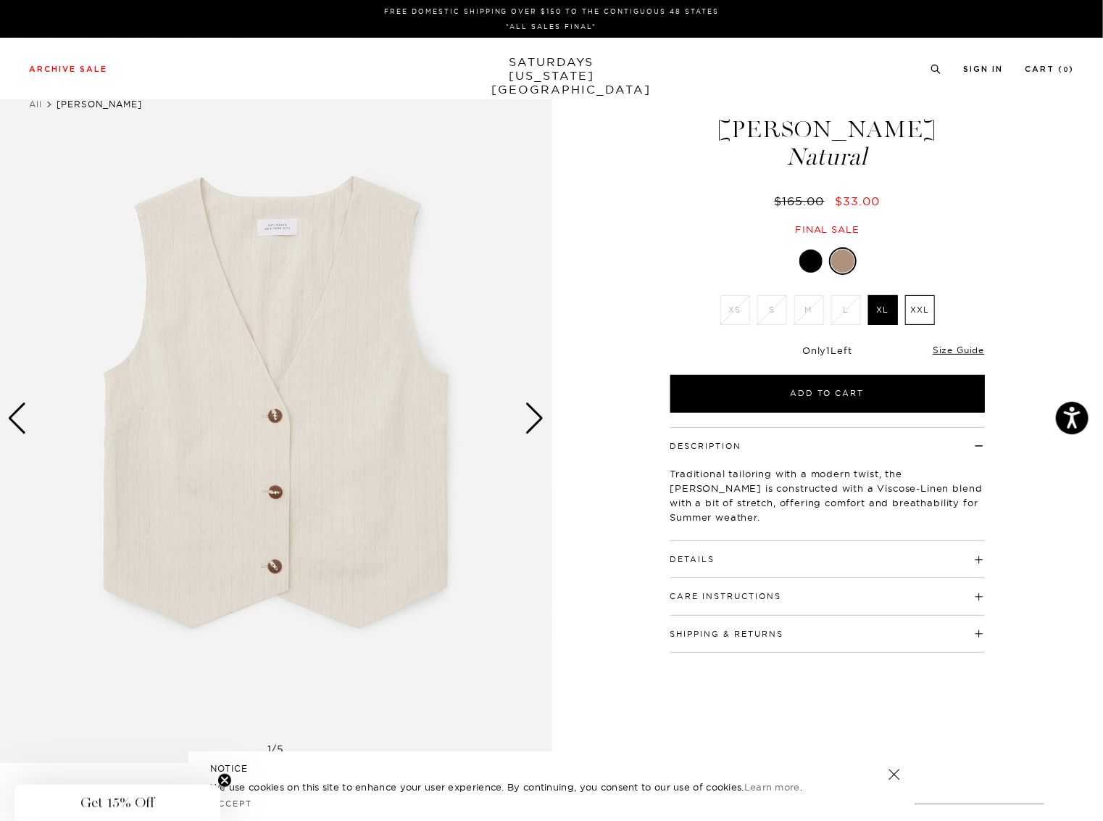
click at [540, 415] on div "Next slide" at bounding box center [535, 418] width 20 height 32
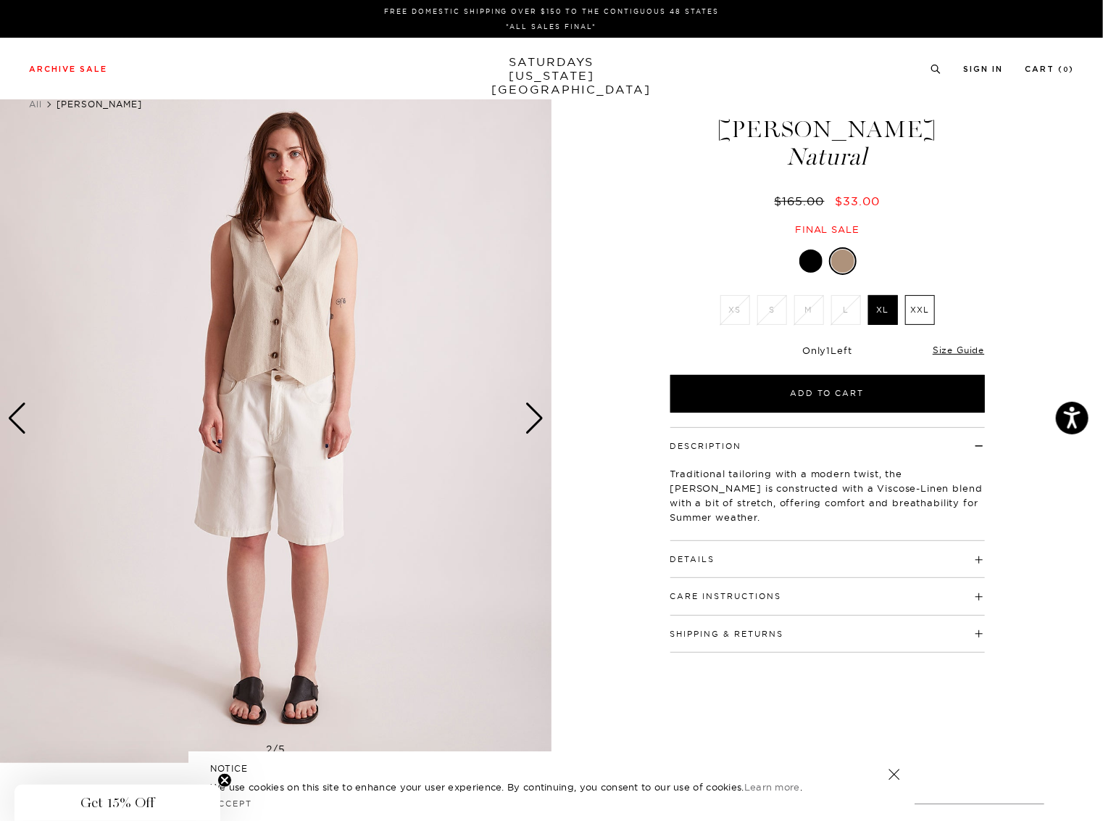
click at [540, 415] on div "Next slide" at bounding box center [535, 418] width 20 height 32
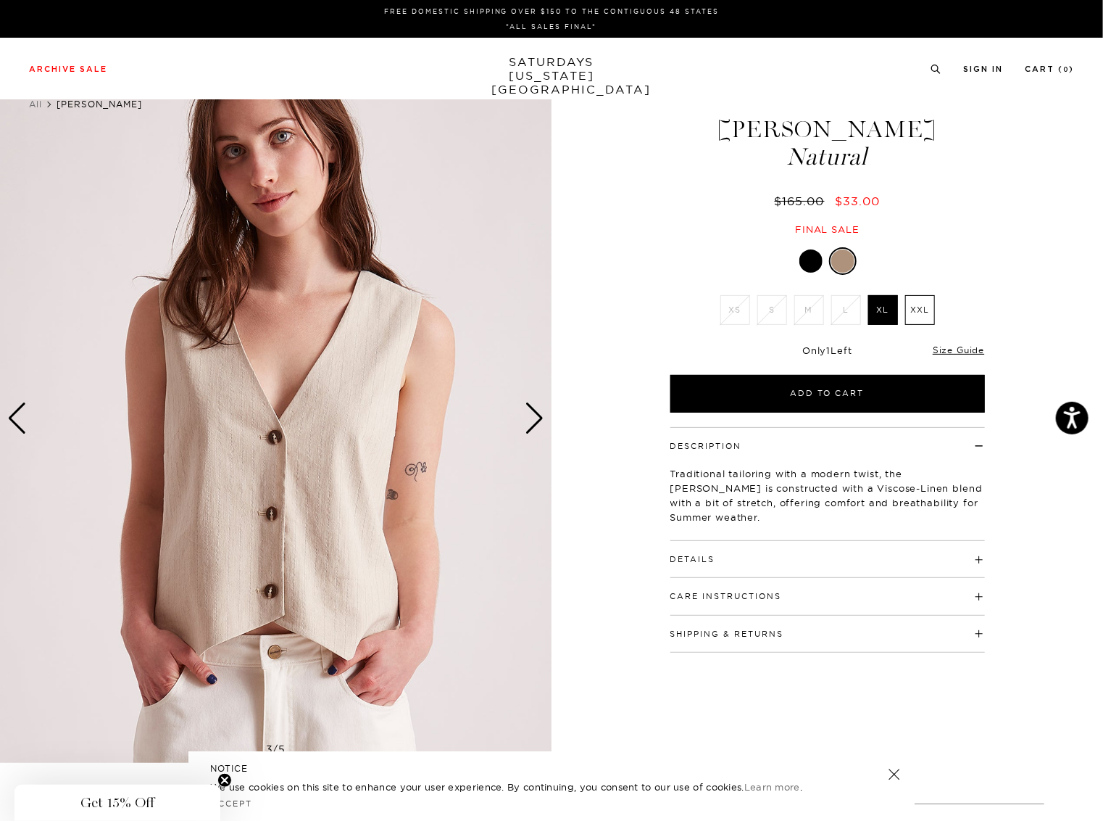
click at [808, 265] on div at bounding box center [811, 260] width 23 height 23
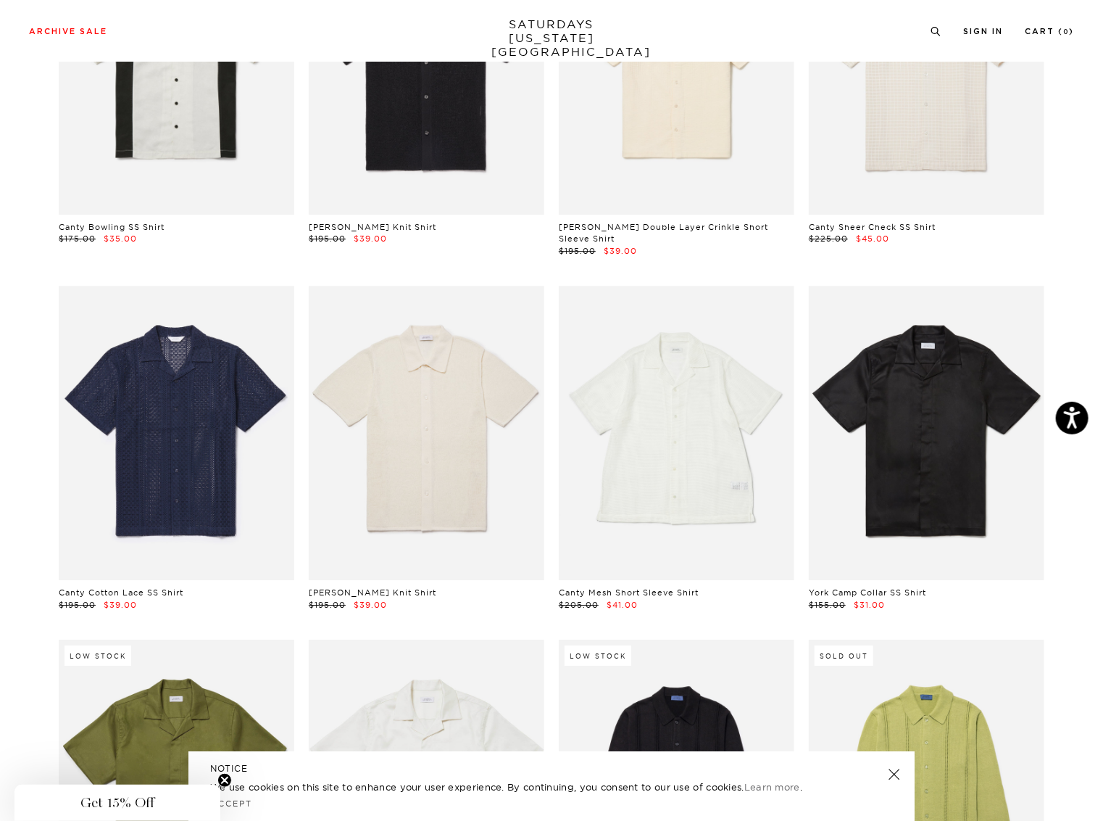
scroll to position [2146, 0]
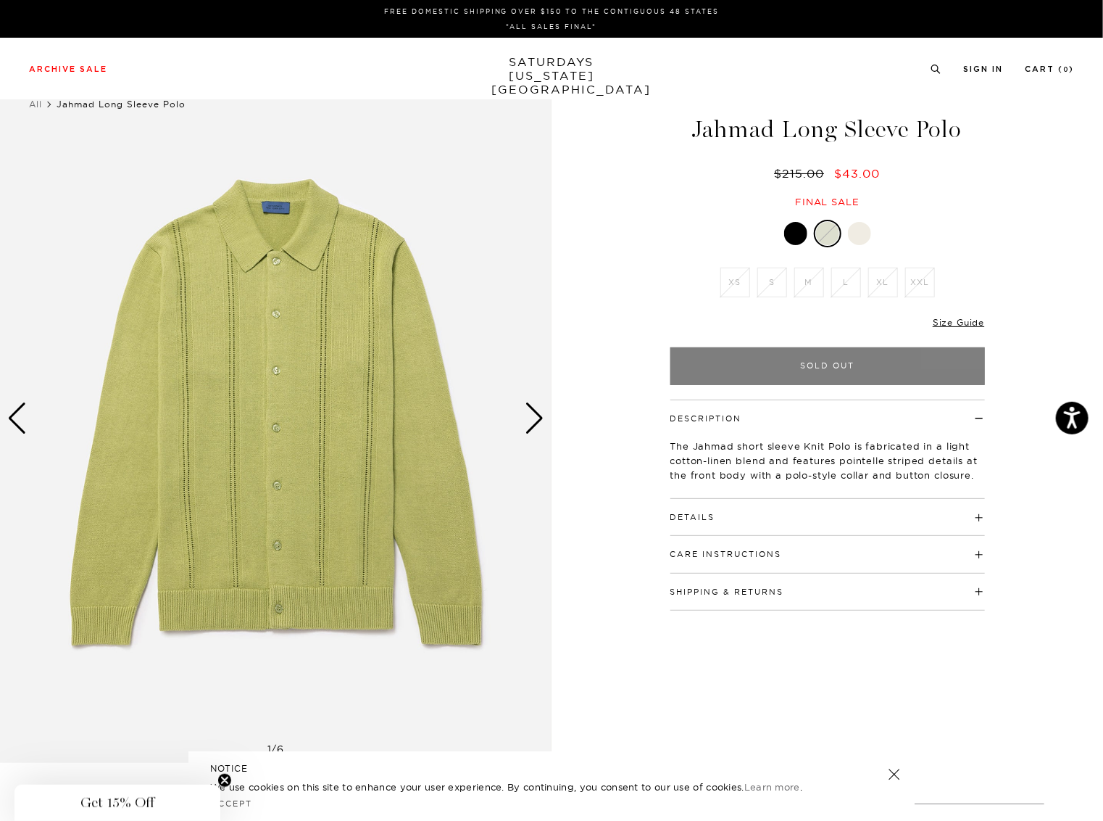
click at [522, 412] on img at bounding box center [276, 417] width 552 height 689
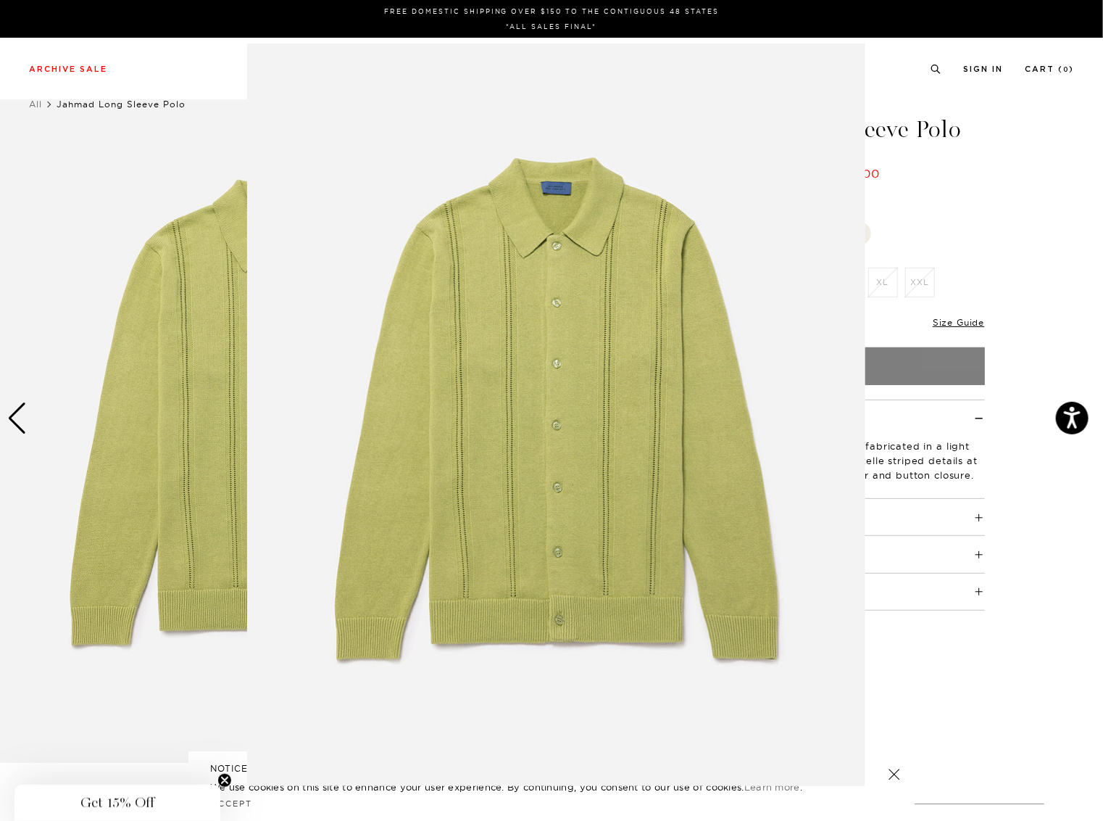
click at [1019, 259] on figure at bounding box center [551, 410] width 1103 height 821
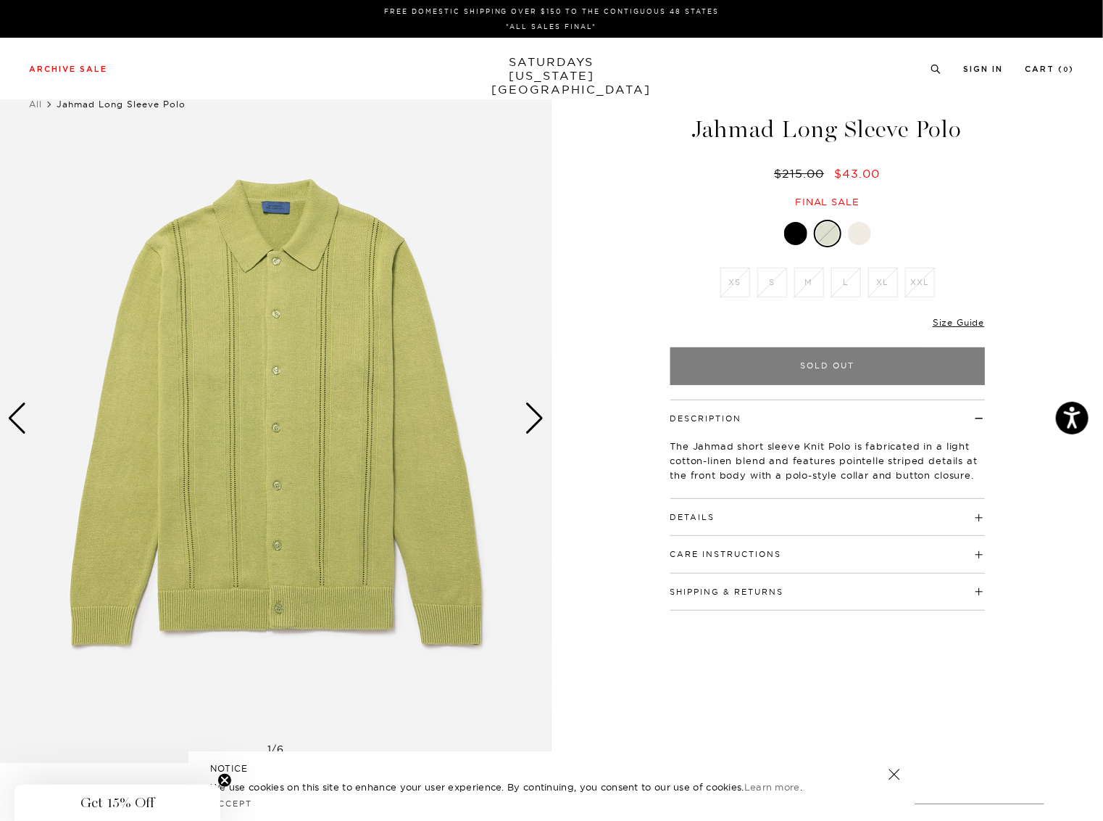
click at [524, 413] on img at bounding box center [276, 417] width 552 height 689
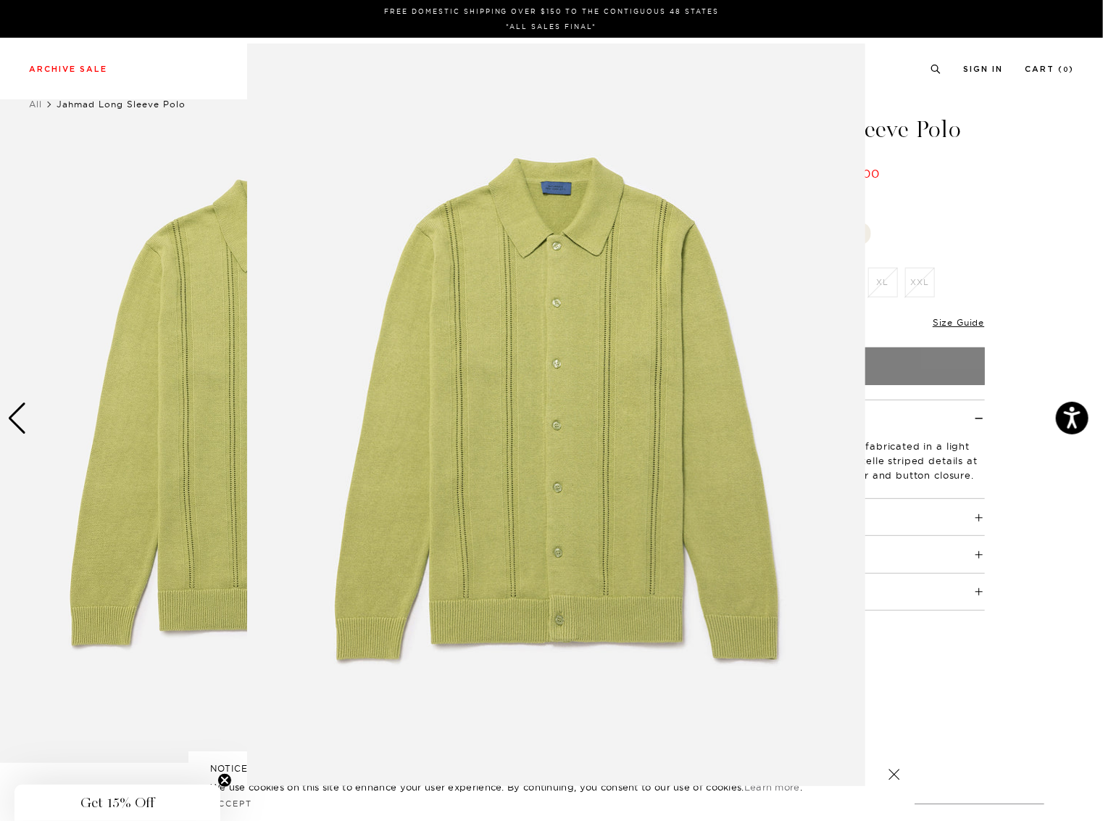
drag, startPoint x: 1000, startPoint y: 210, endPoint x: 1011, endPoint y: 217, distance: 14.1
click at [1009, 217] on figure at bounding box center [551, 410] width 1103 height 821
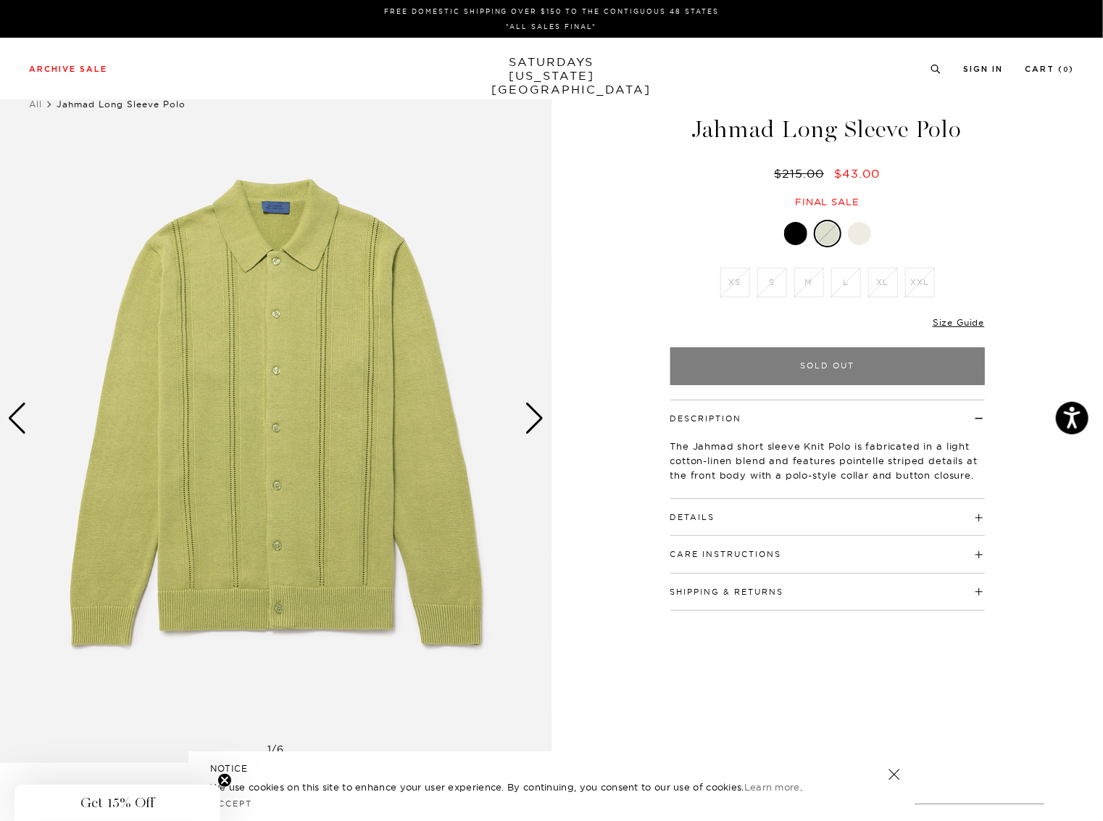
click at [538, 413] on div "Next slide" at bounding box center [535, 418] width 20 height 32
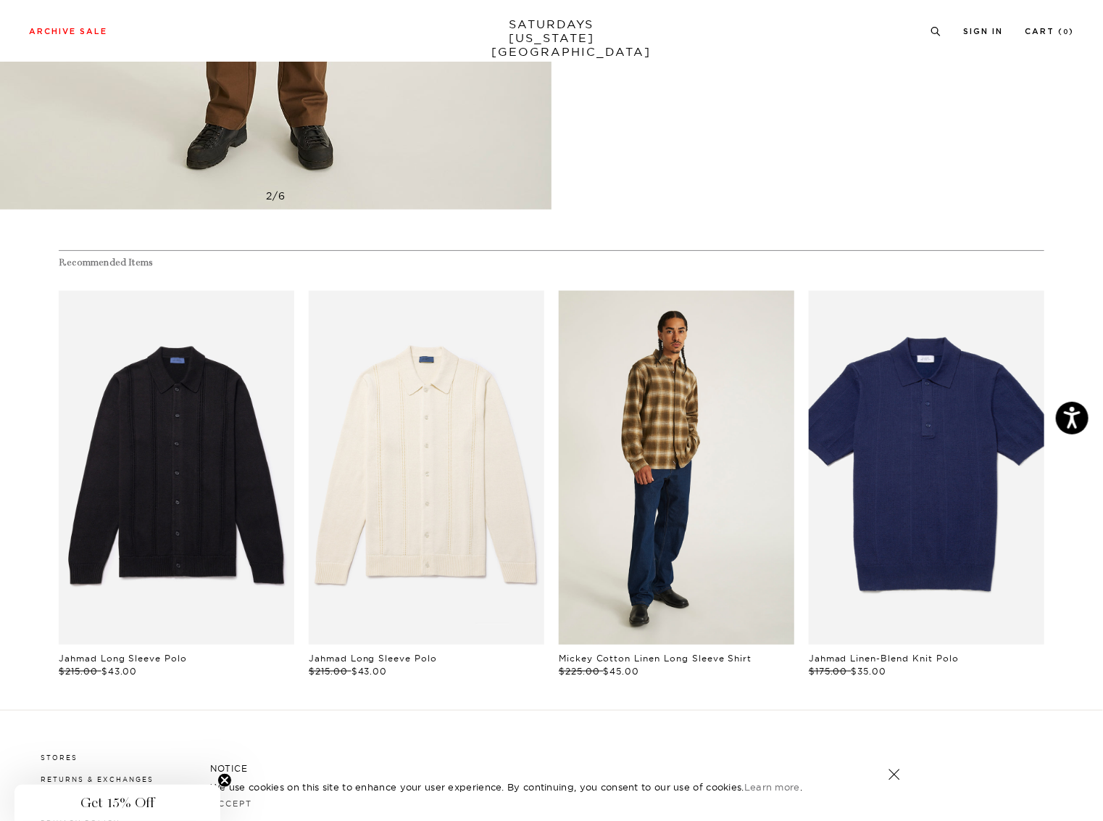
scroll to position [666, 0]
